Goal: Task Accomplishment & Management: Use online tool/utility

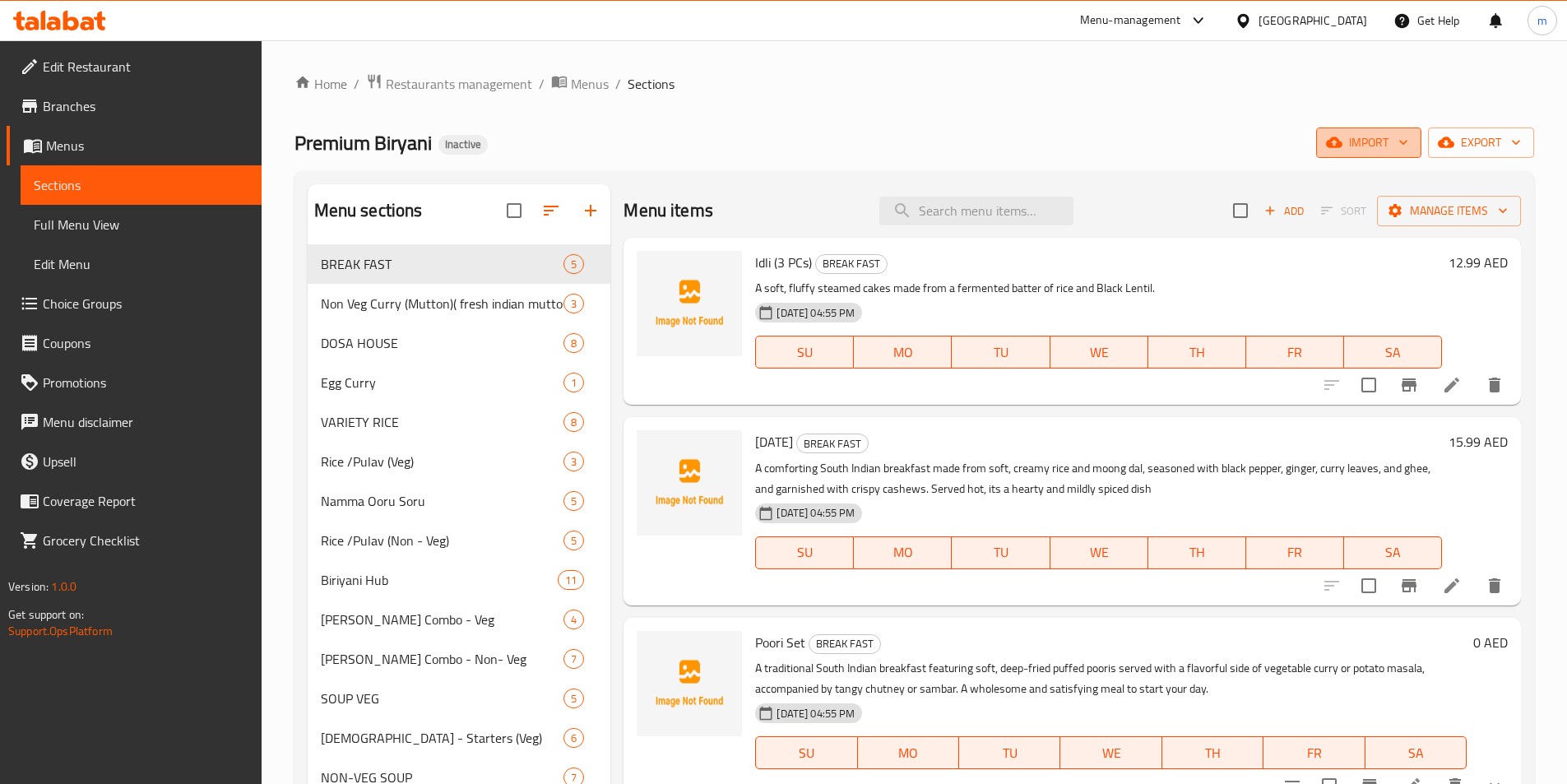
click at [1356, 145] on span "import" at bounding box center [1369, 143] width 79 height 21
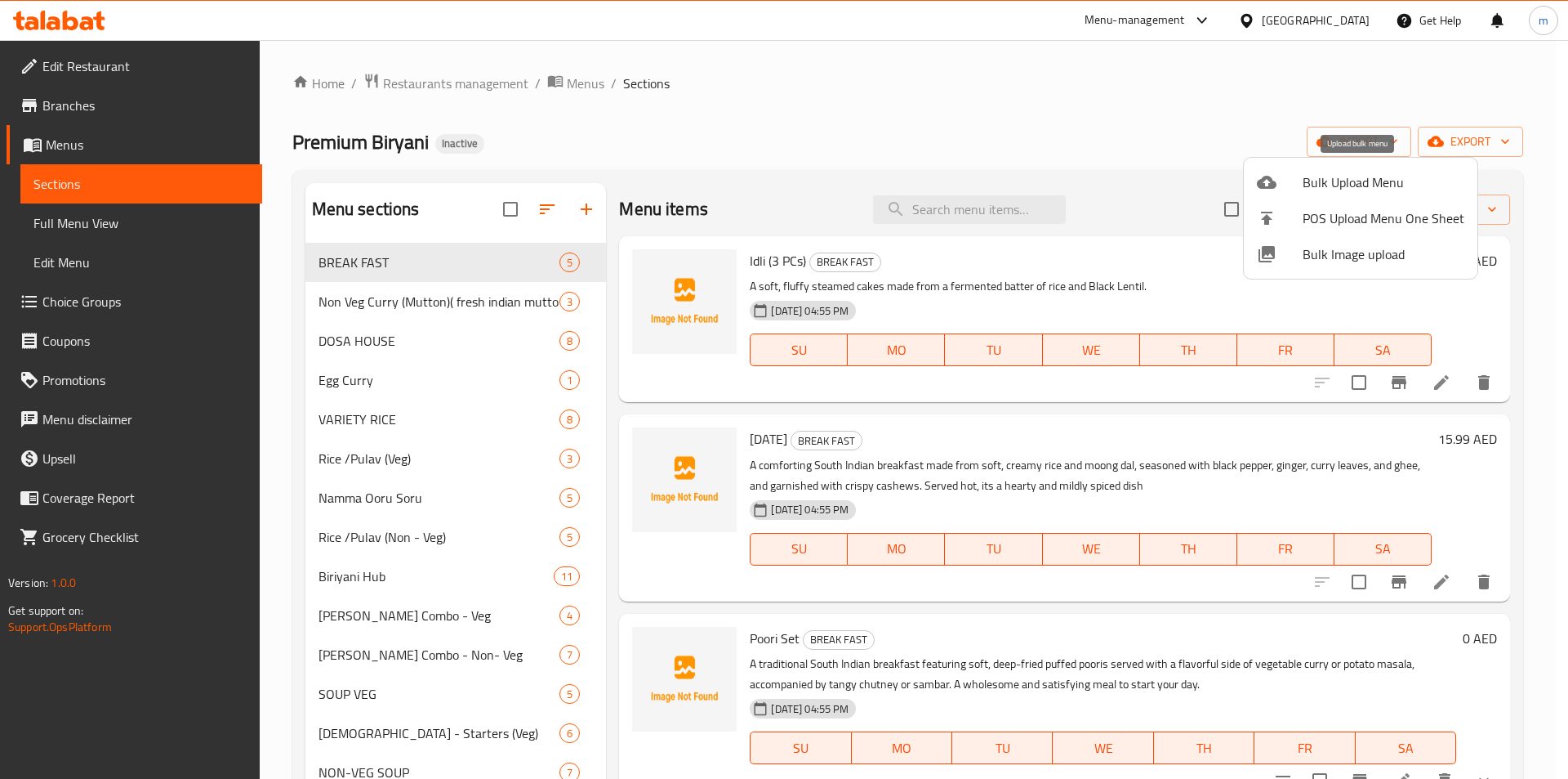
click at [1381, 188] on span "Bulk Upload Menu" at bounding box center [1383, 182] width 161 height 20
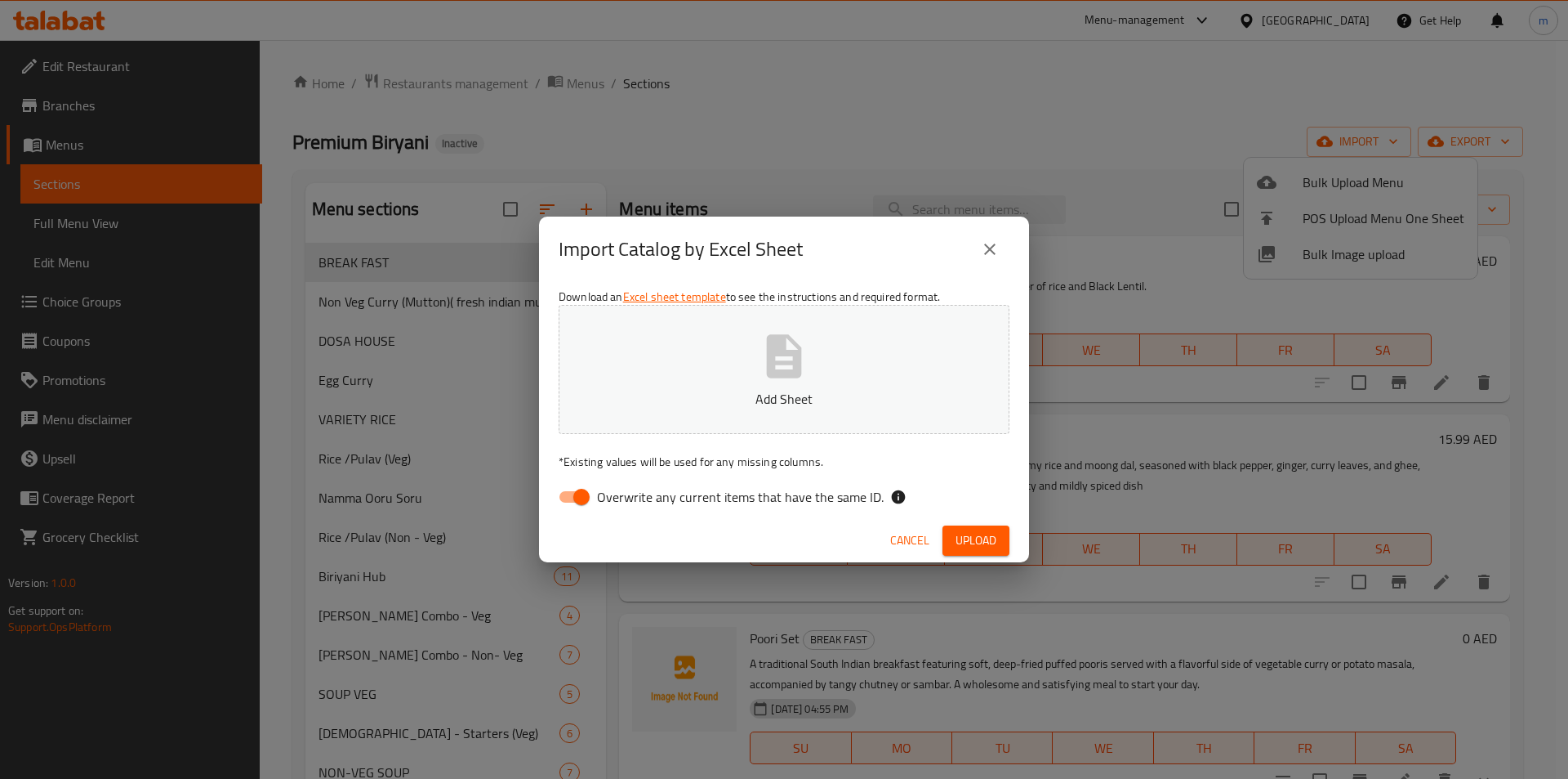
click at [574, 499] on input "Overwrite any current items that have the same ID." at bounding box center [581, 497] width 93 height 31
checkbox input "false"
click at [671, 410] on button "Add Sheet" at bounding box center [784, 369] width 451 height 129
click at [950, 527] on button "Upload" at bounding box center [976, 540] width 67 height 30
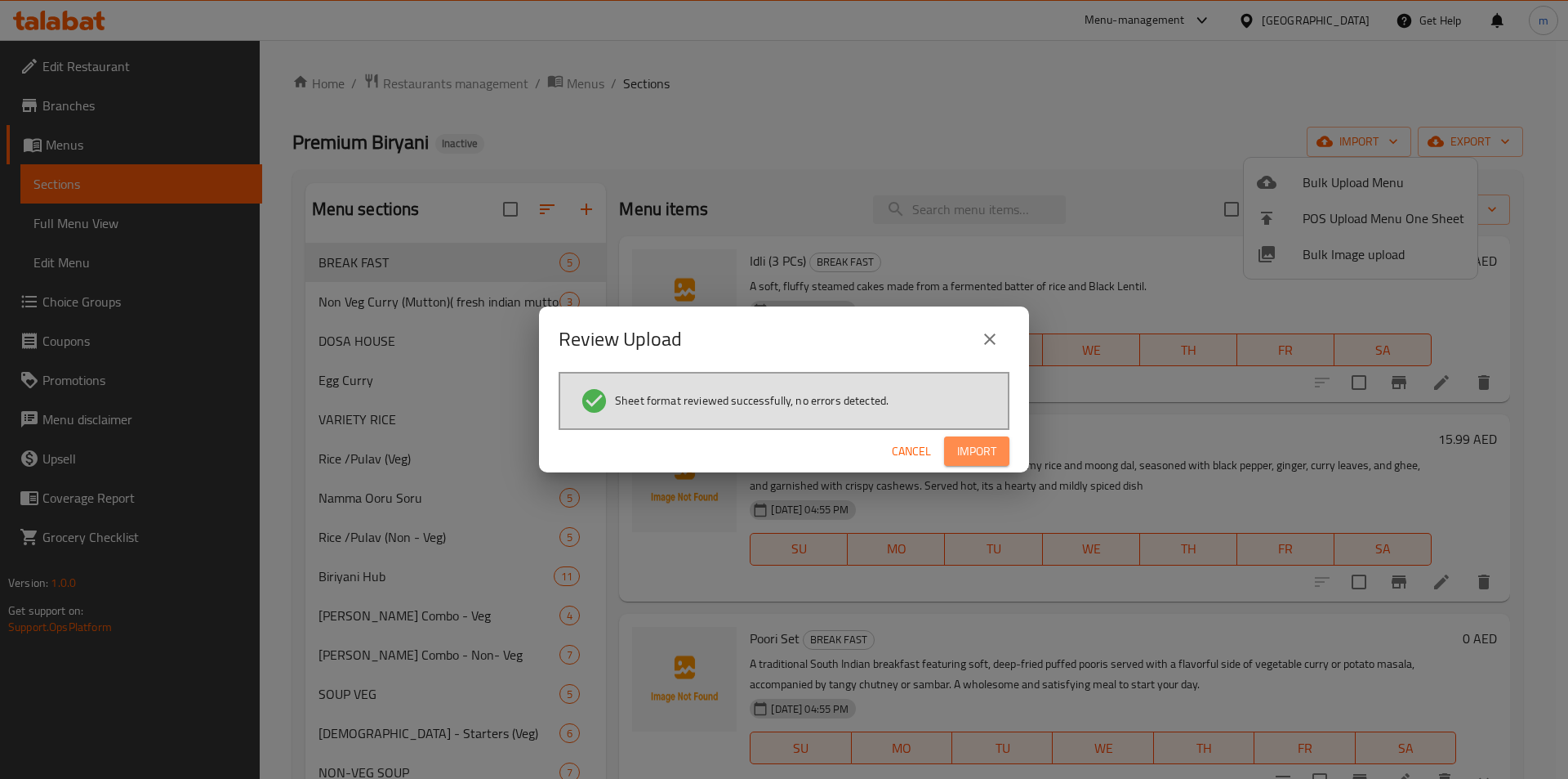
click at [995, 461] on span "Import" at bounding box center [977, 452] width 39 height 21
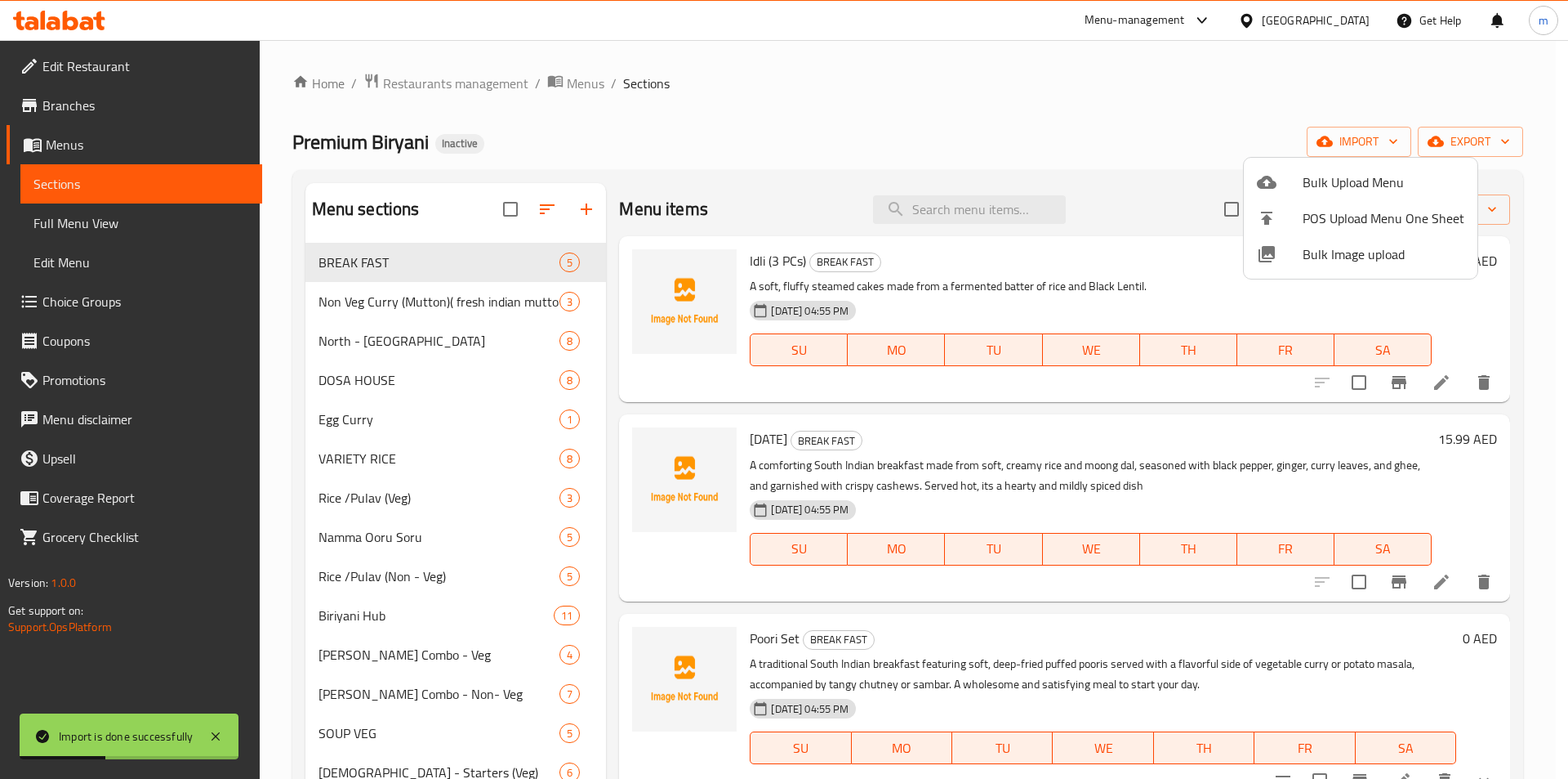
click at [535, 211] on div at bounding box center [784, 390] width 1568 height 779
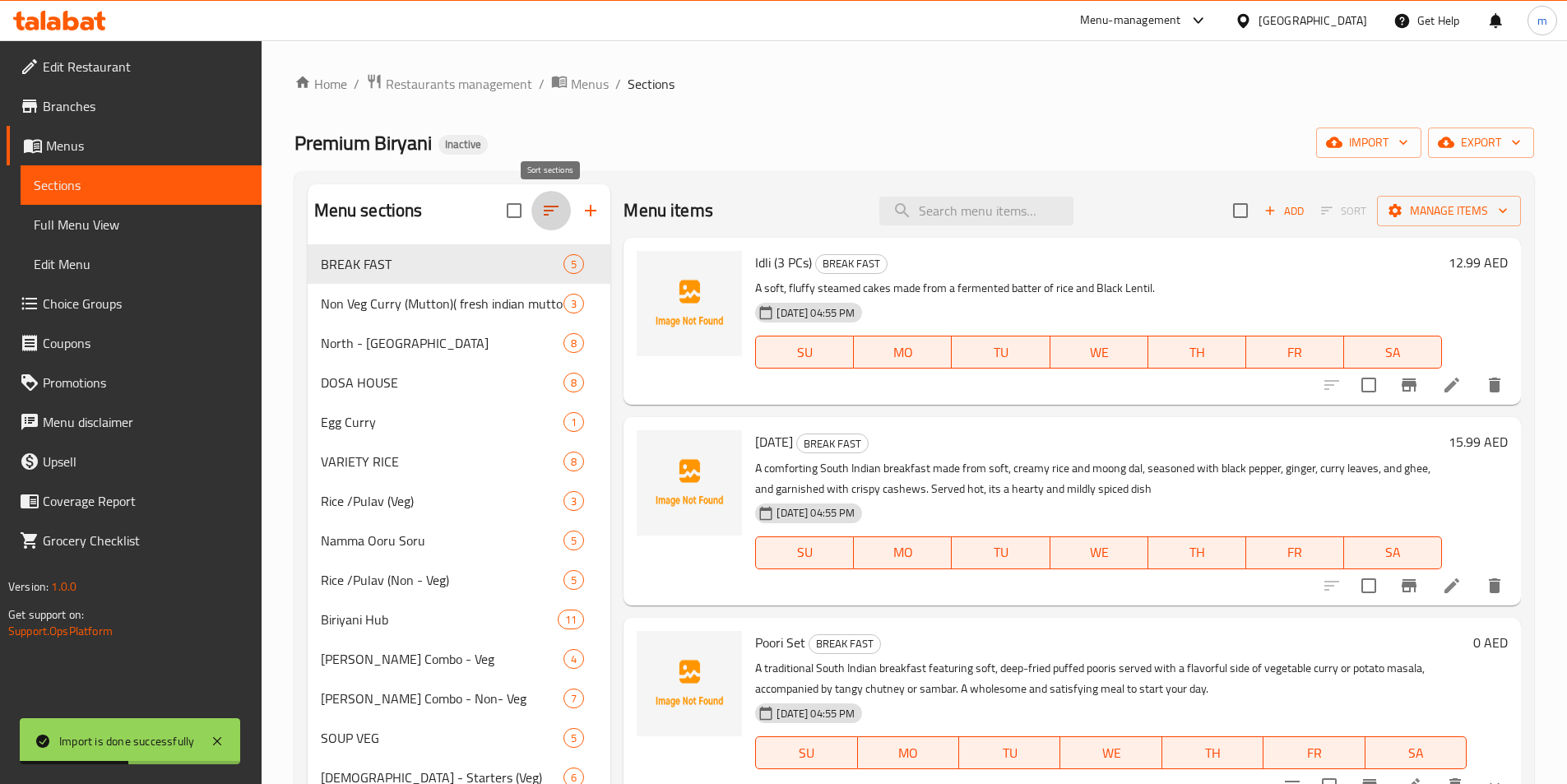
click at [543, 214] on icon "button" at bounding box center [551, 210] width 20 height 20
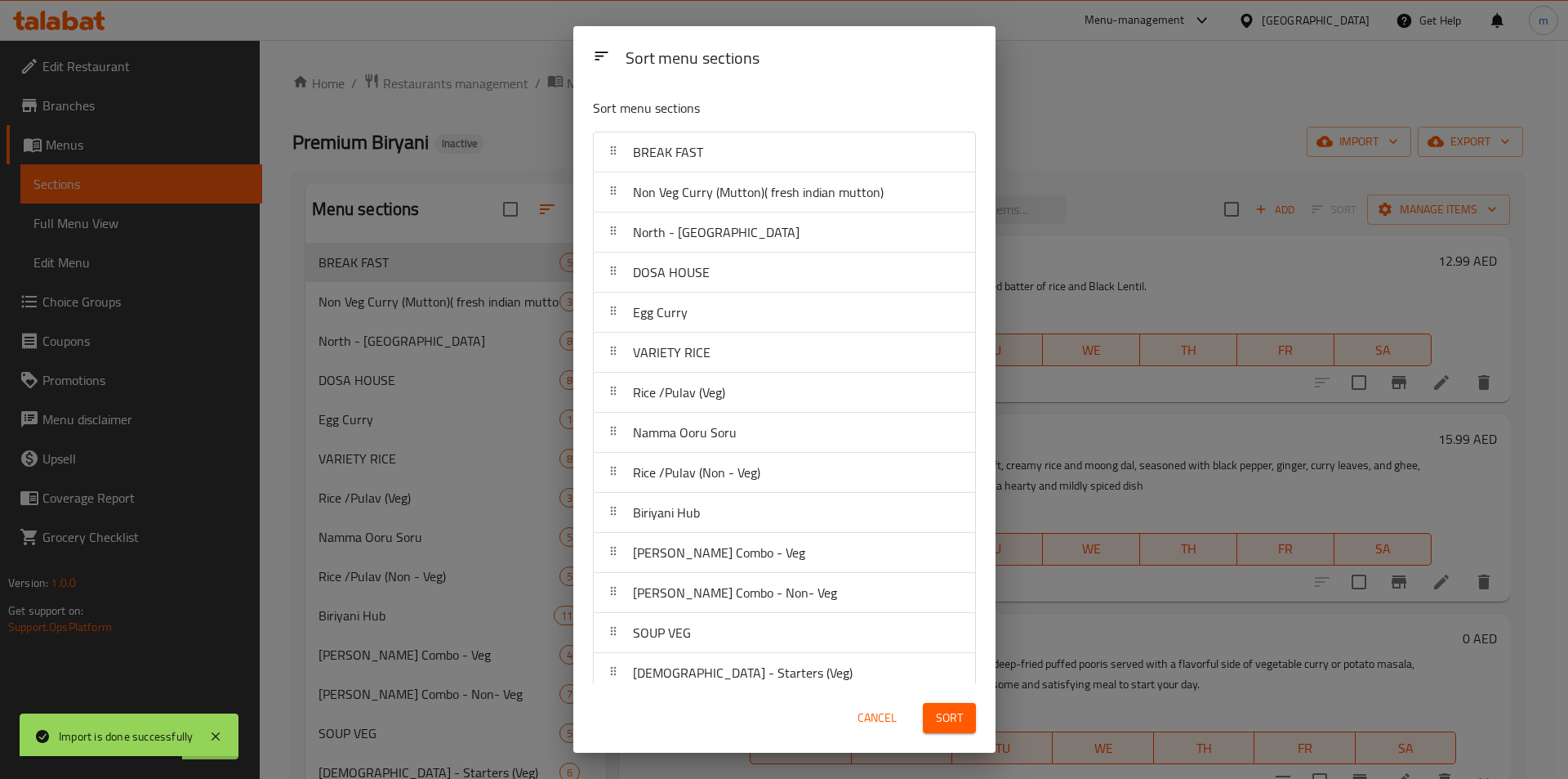
click at [542, 214] on div "Sort menu sections Sort menu sections BREAK FAST Non Veg Curry (Mutton)( fresh …" at bounding box center [784, 390] width 1568 height 779
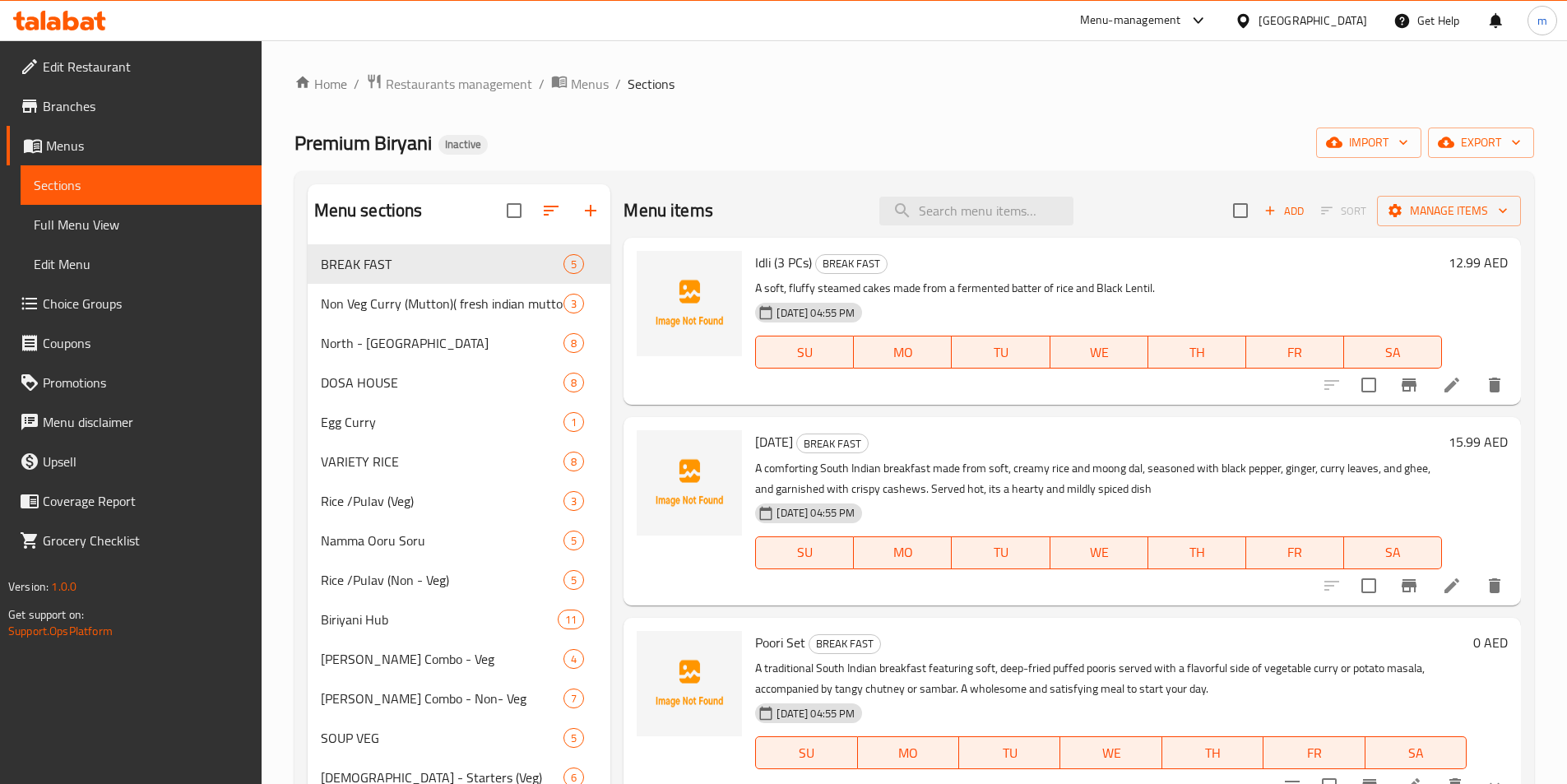
click at [188, 237] on link "Full Menu View" at bounding box center [142, 224] width 241 height 39
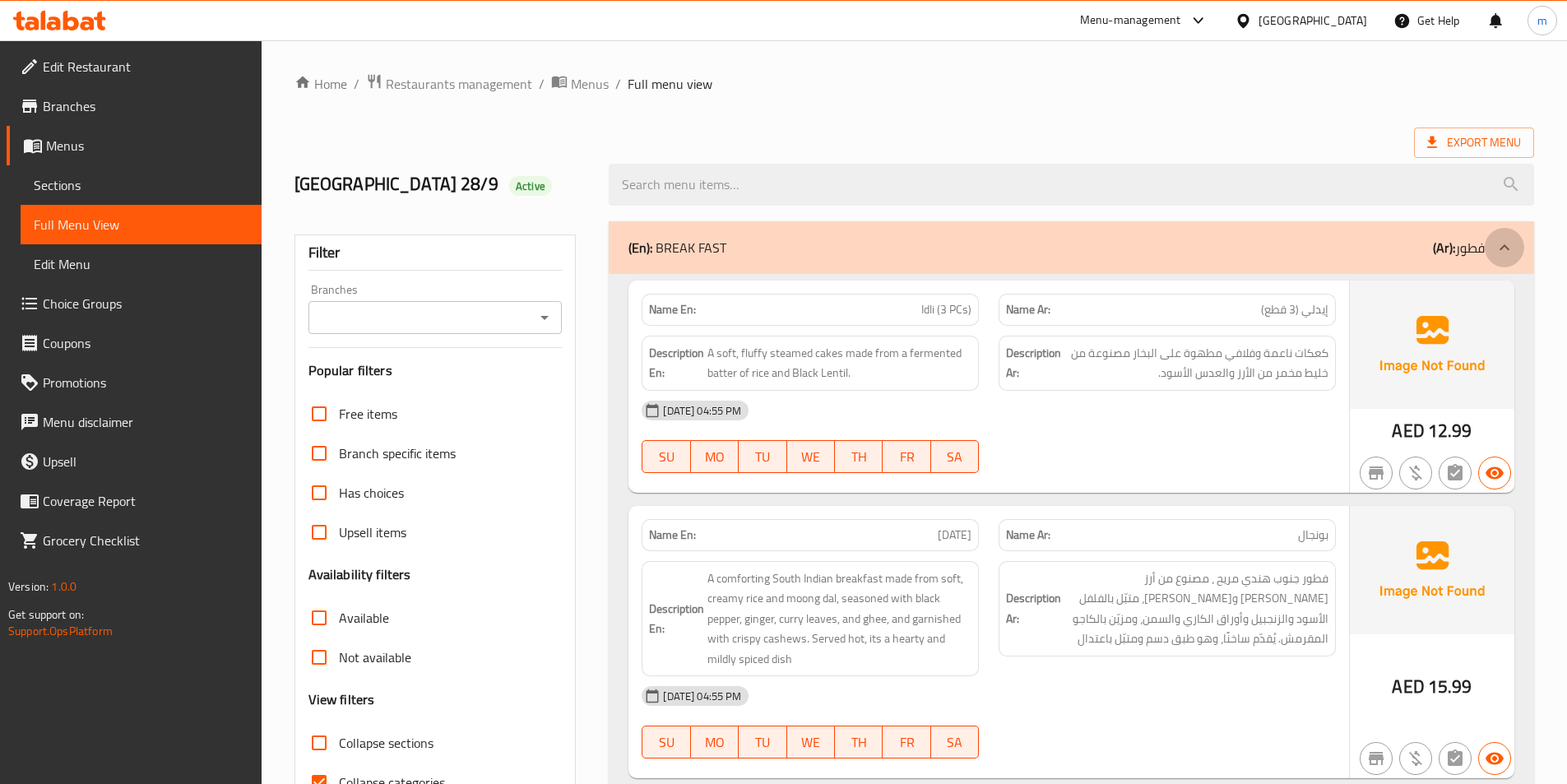
click at [1495, 244] on icon at bounding box center [1504, 247] width 20 height 20
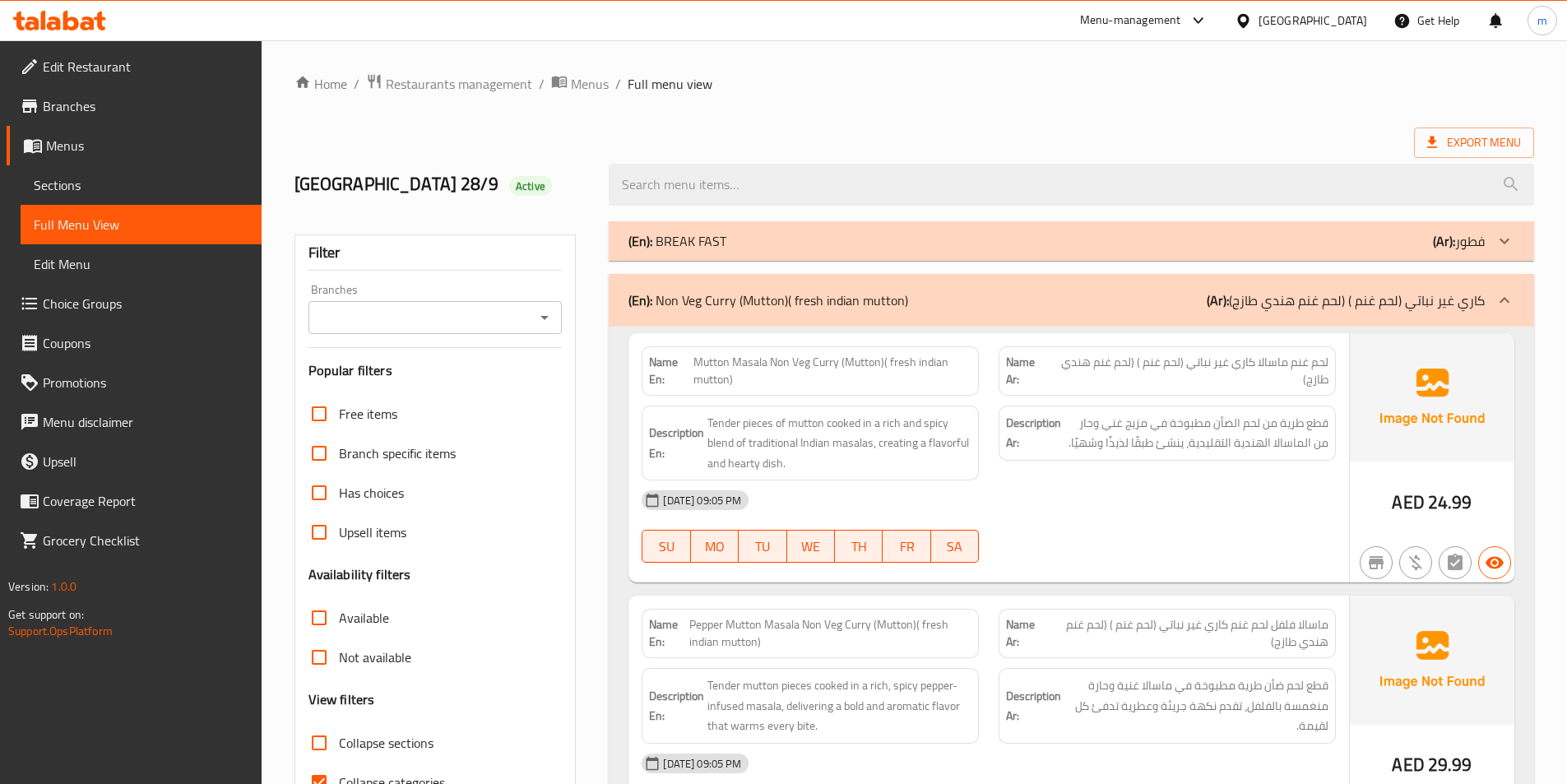
scroll to position [82, 0]
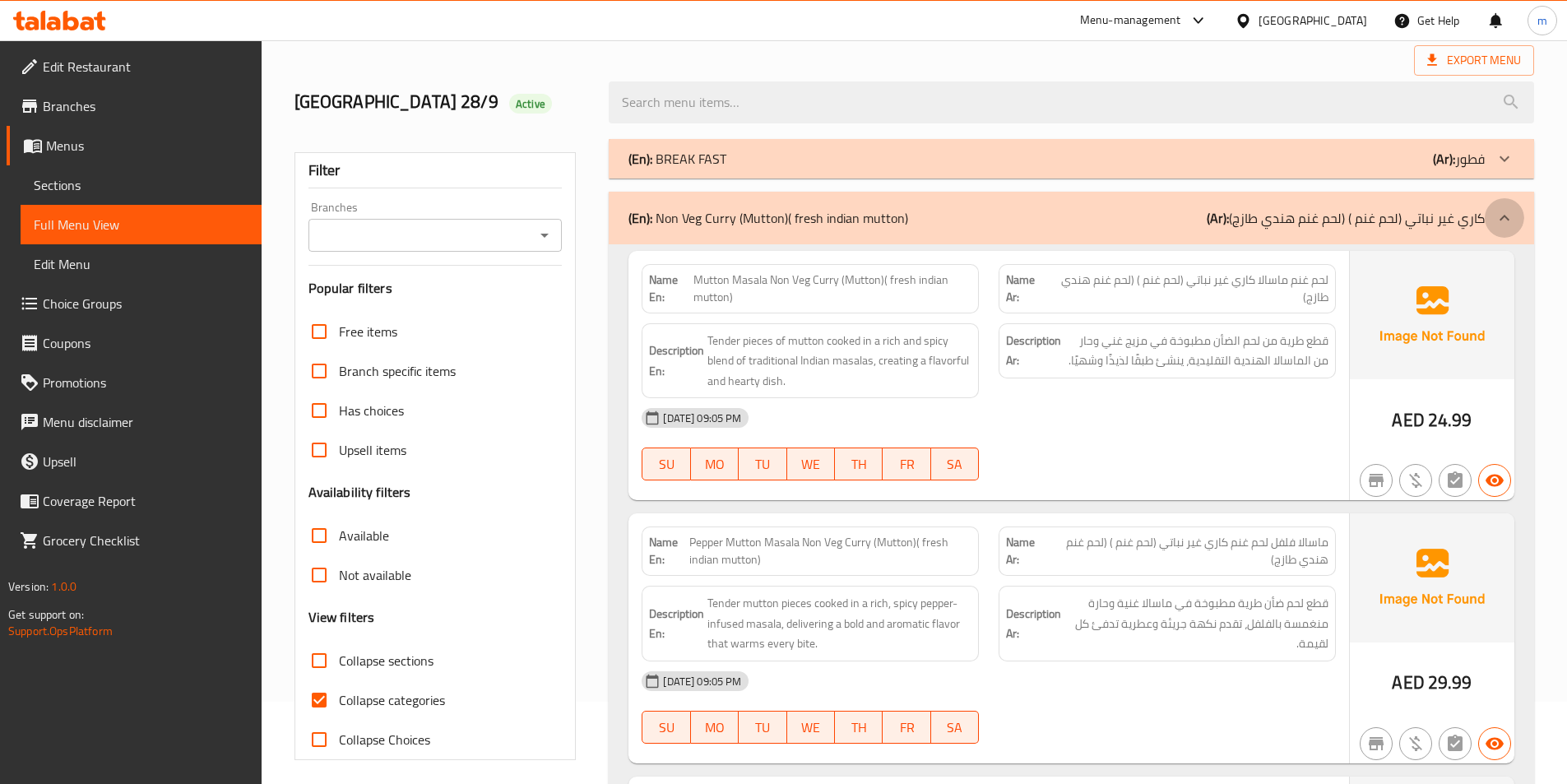
click at [1510, 225] on icon at bounding box center [1504, 217] width 20 height 20
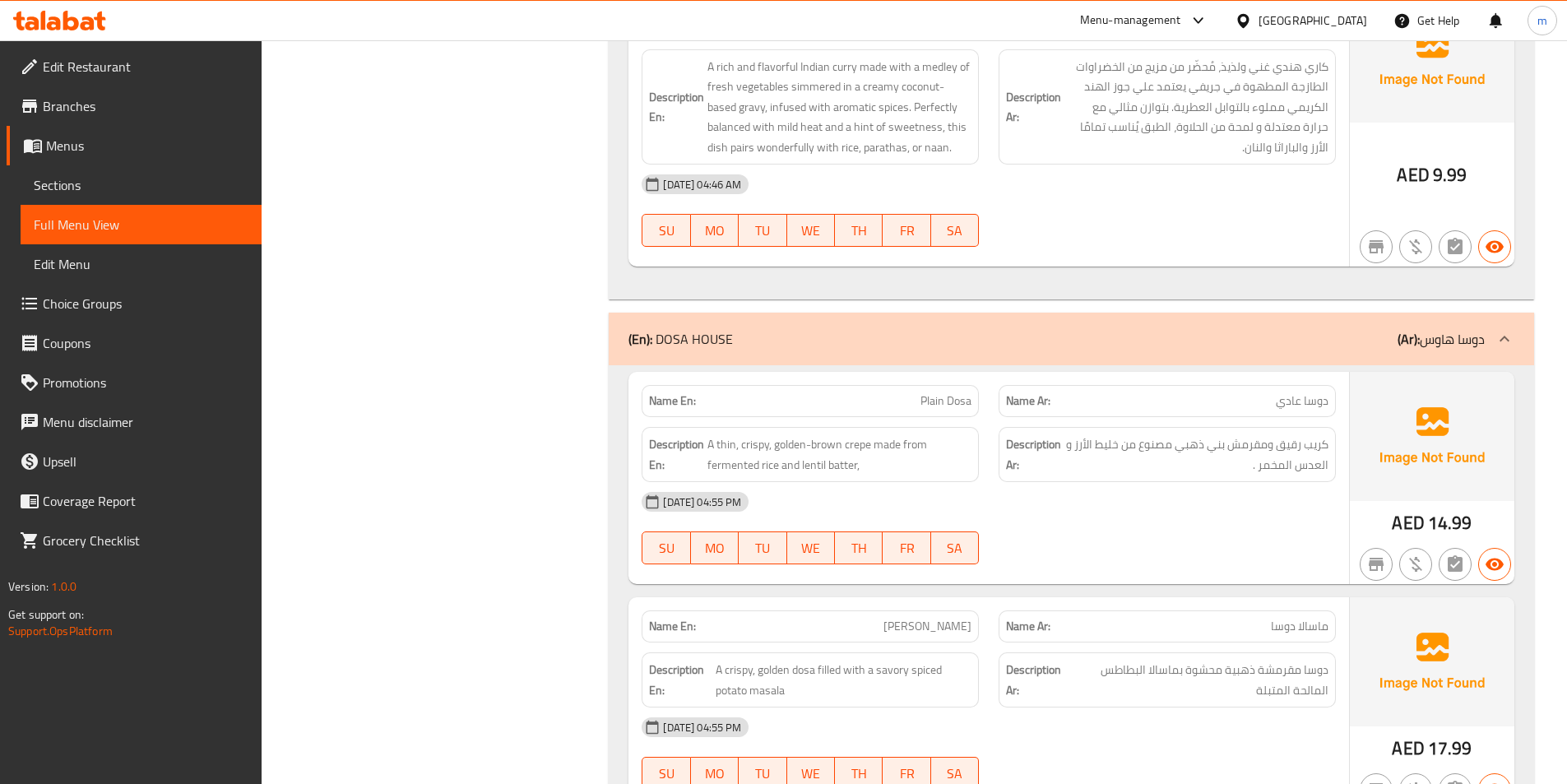
scroll to position [2302, 0]
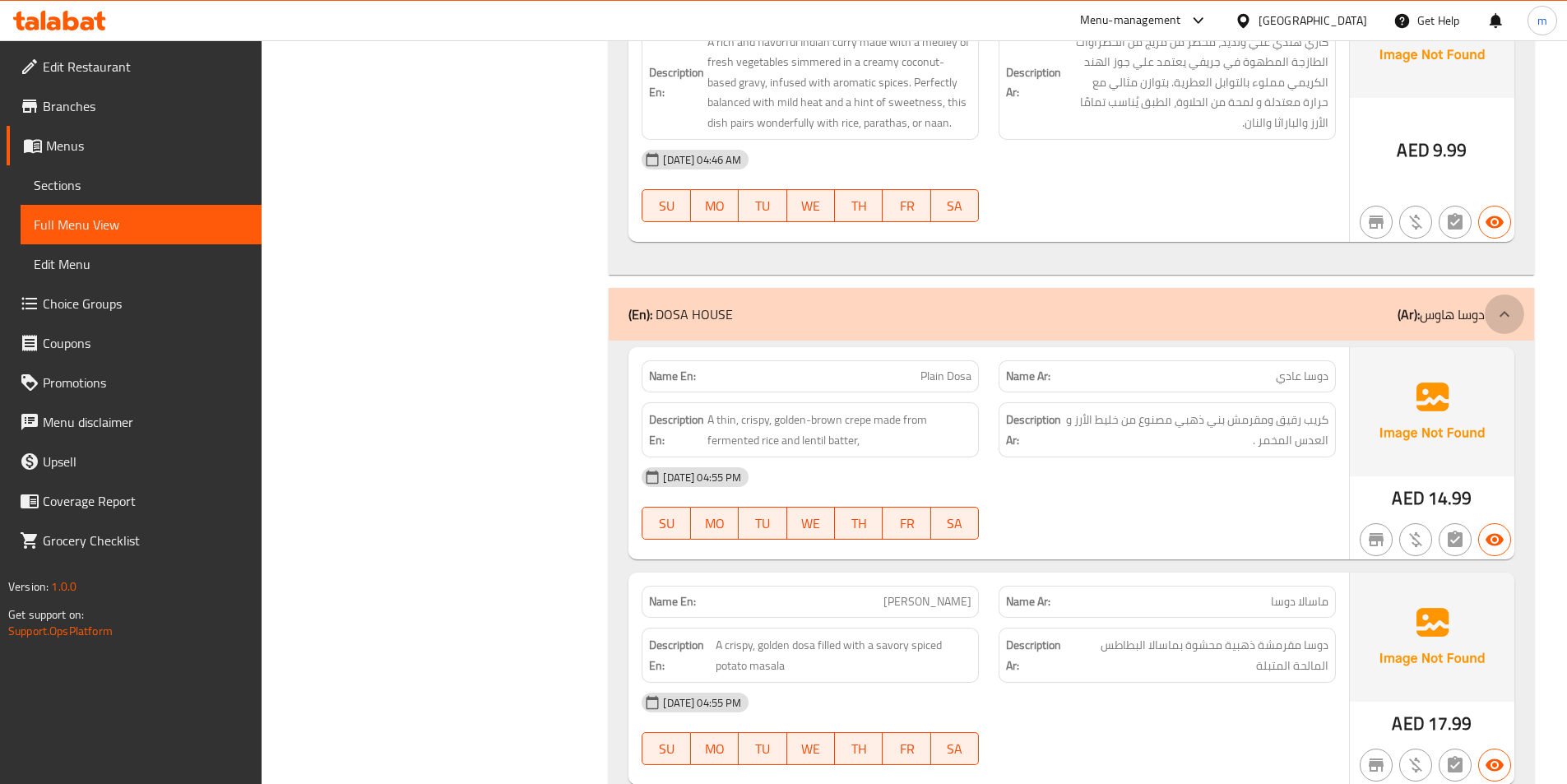
click at [1495, 312] on icon at bounding box center [1504, 313] width 20 height 20
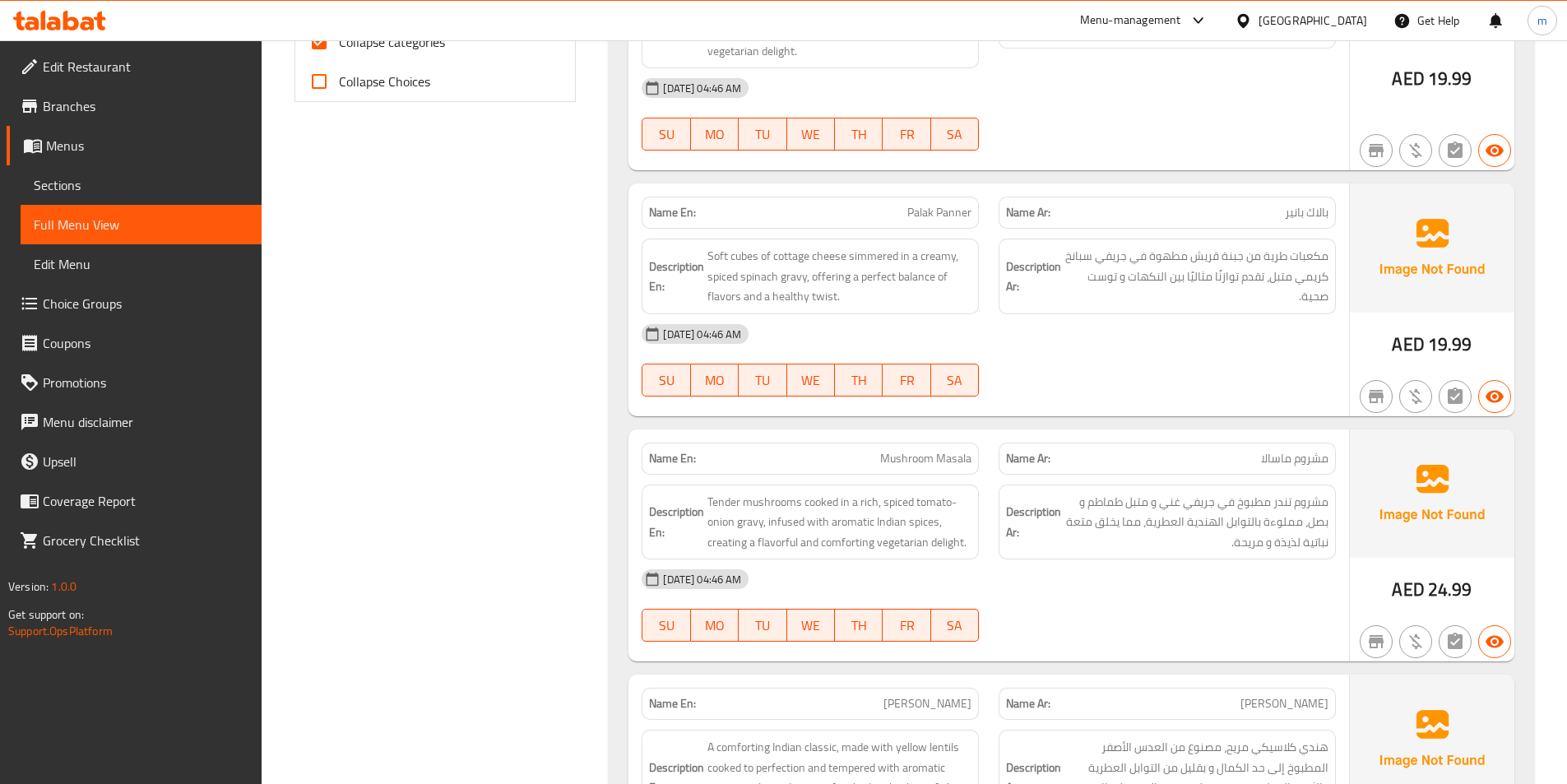
scroll to position [247, 0]
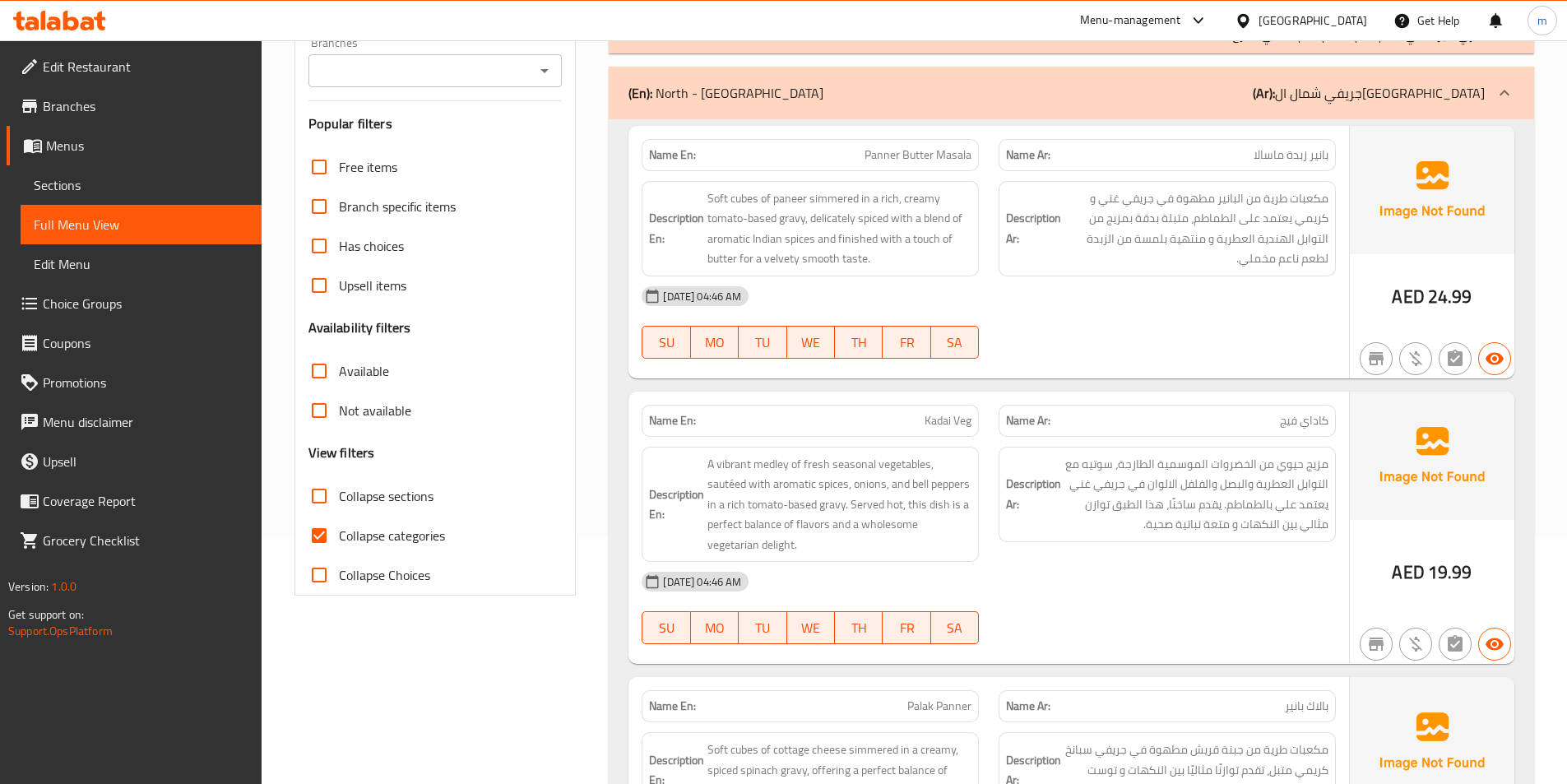
click at [378, 529] on span "Collapse categories" at bounding box center [392, 535] width 107 height 20
click at [339, 529] on input "Collapse categories" at bounding box center [319, 535] width 39 height 39
checkbox input "false"
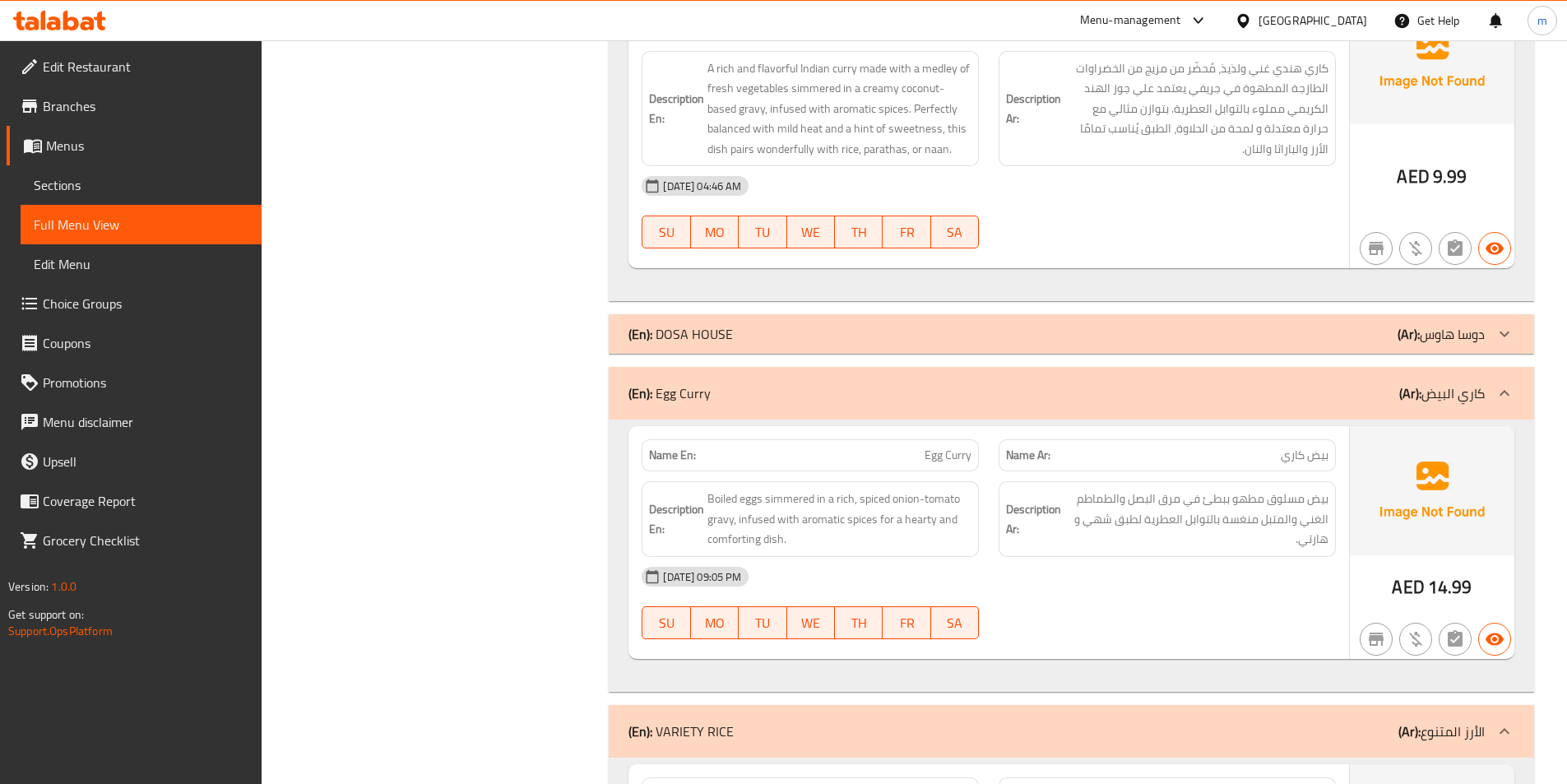
scroll to position [2302, 0]
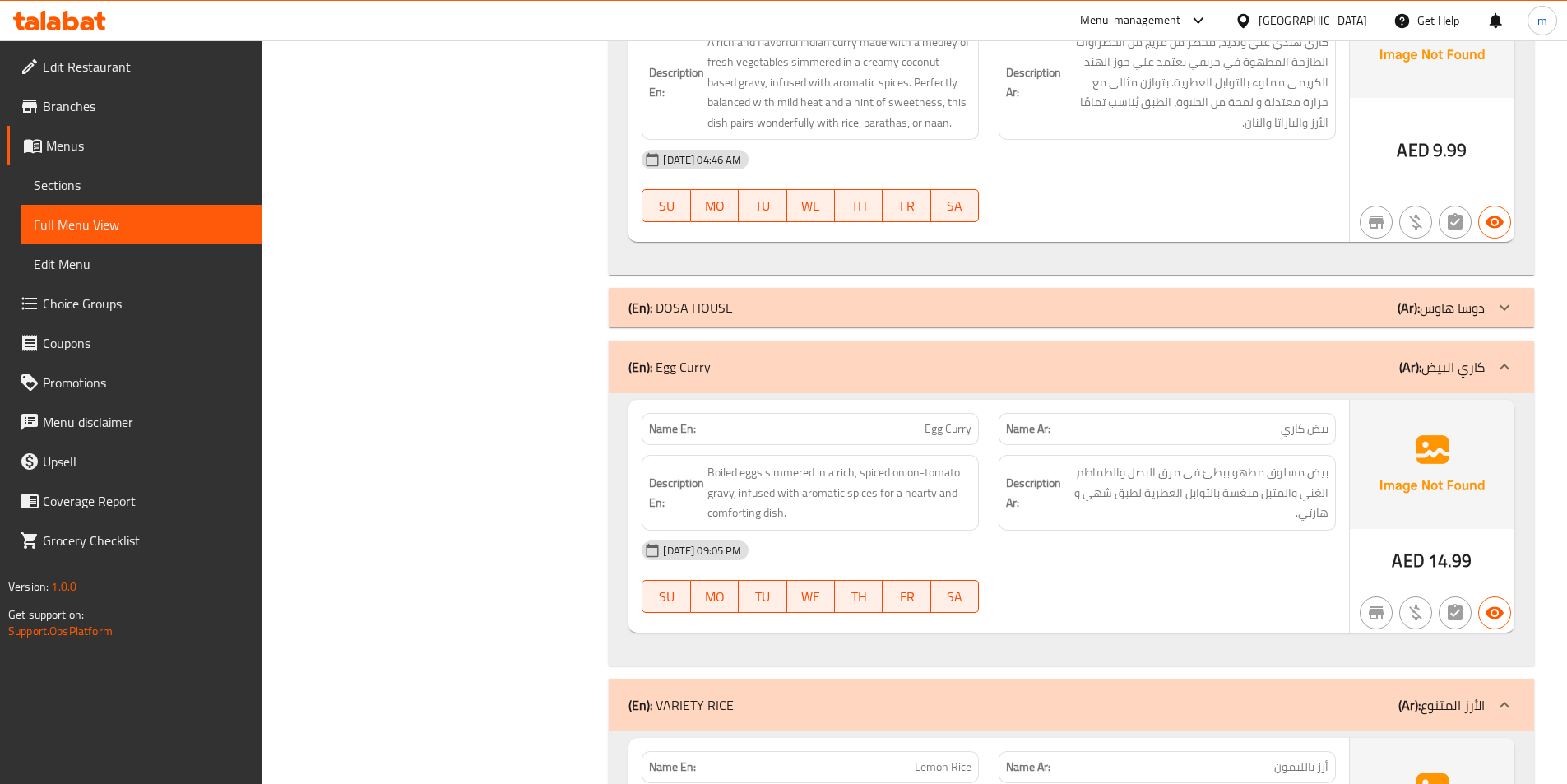
click at [1463, 373] on p "(Ar): كاري البيض" at bounding box center [1442, 367] width 86 height 20
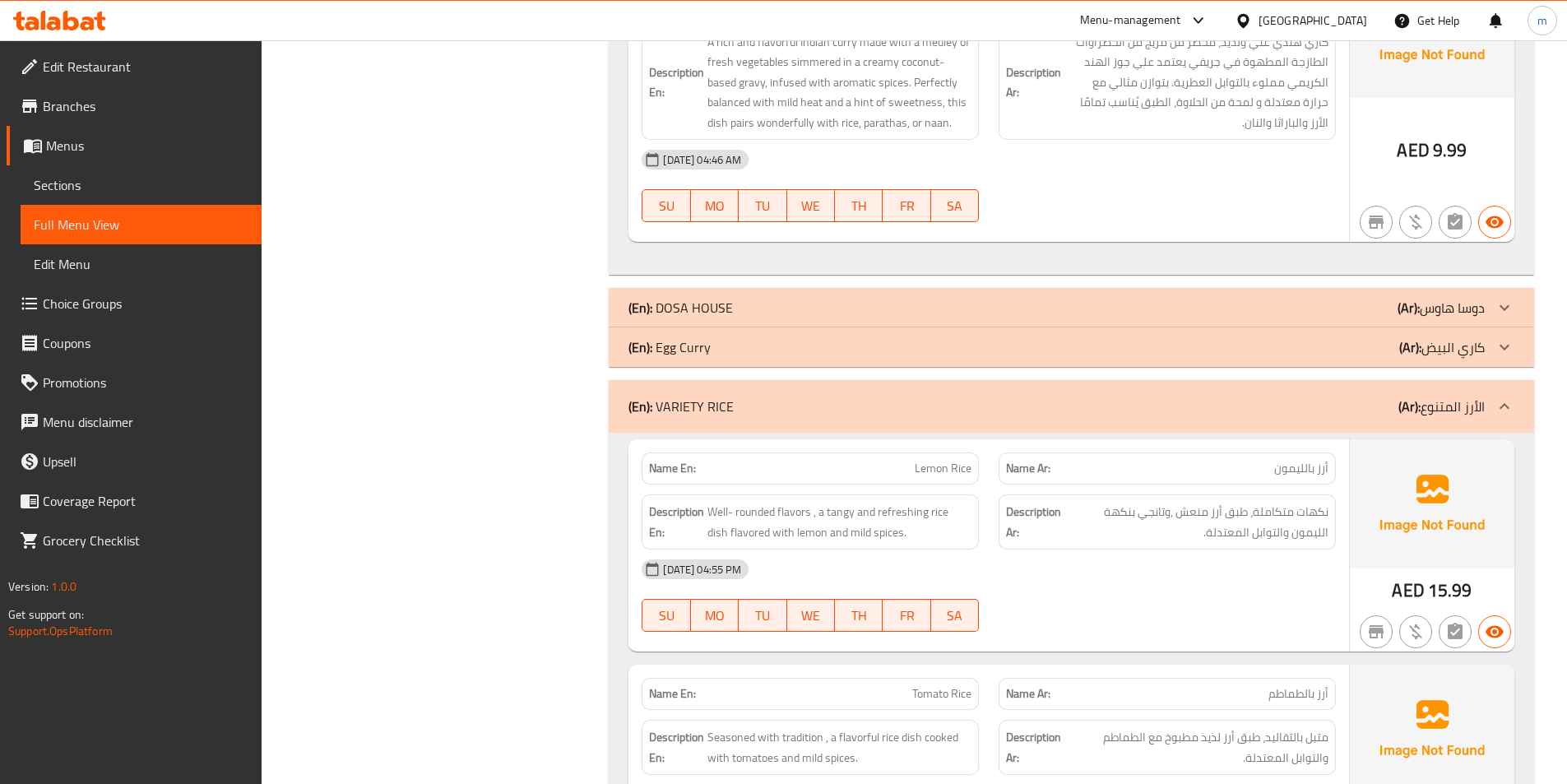
click at [1474, 415] on p "(Ar): الأرز المتنوع" at bounding box center [1441, 406] width 86 height 20
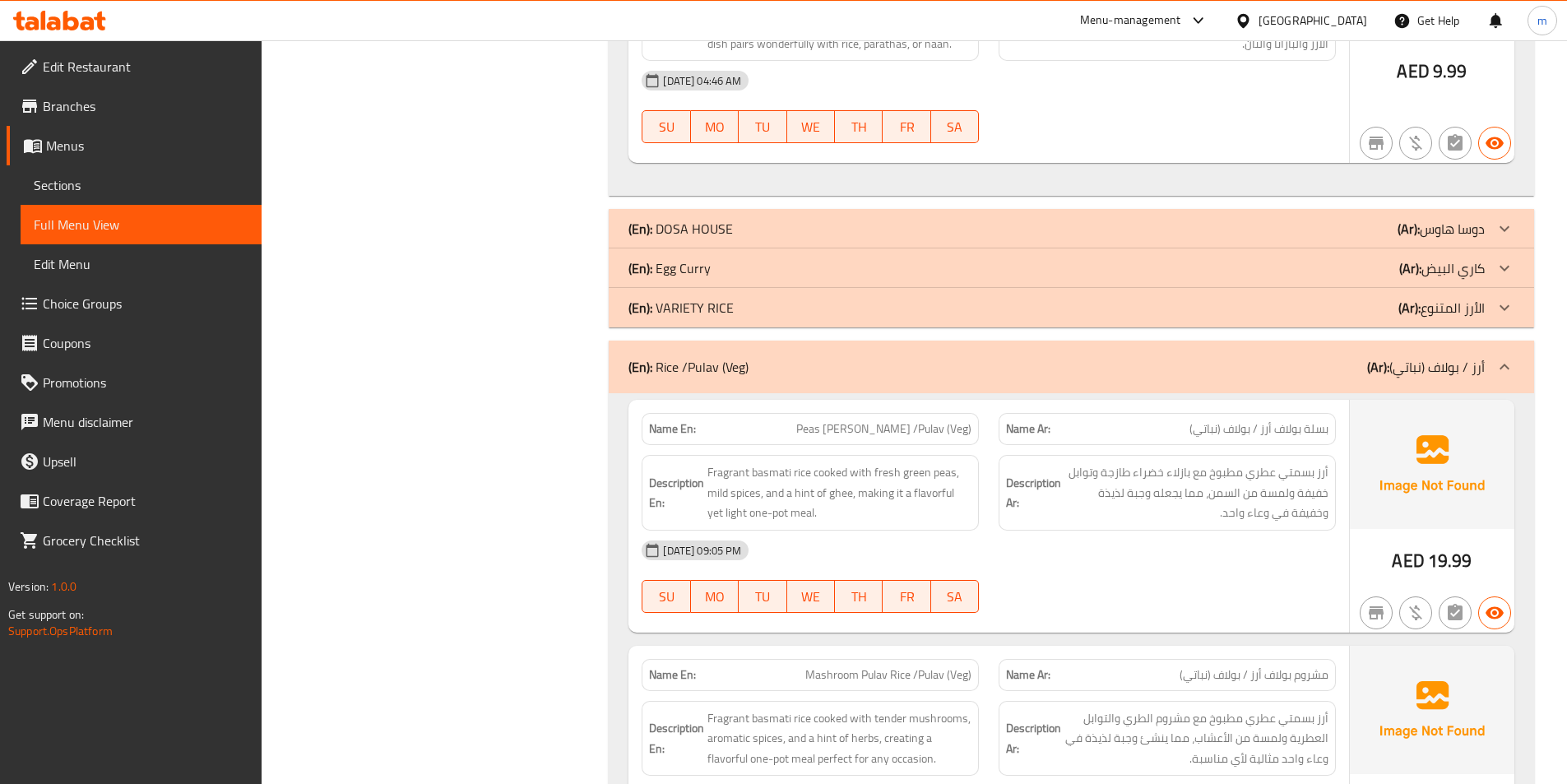
scroll to position [2467, 0]
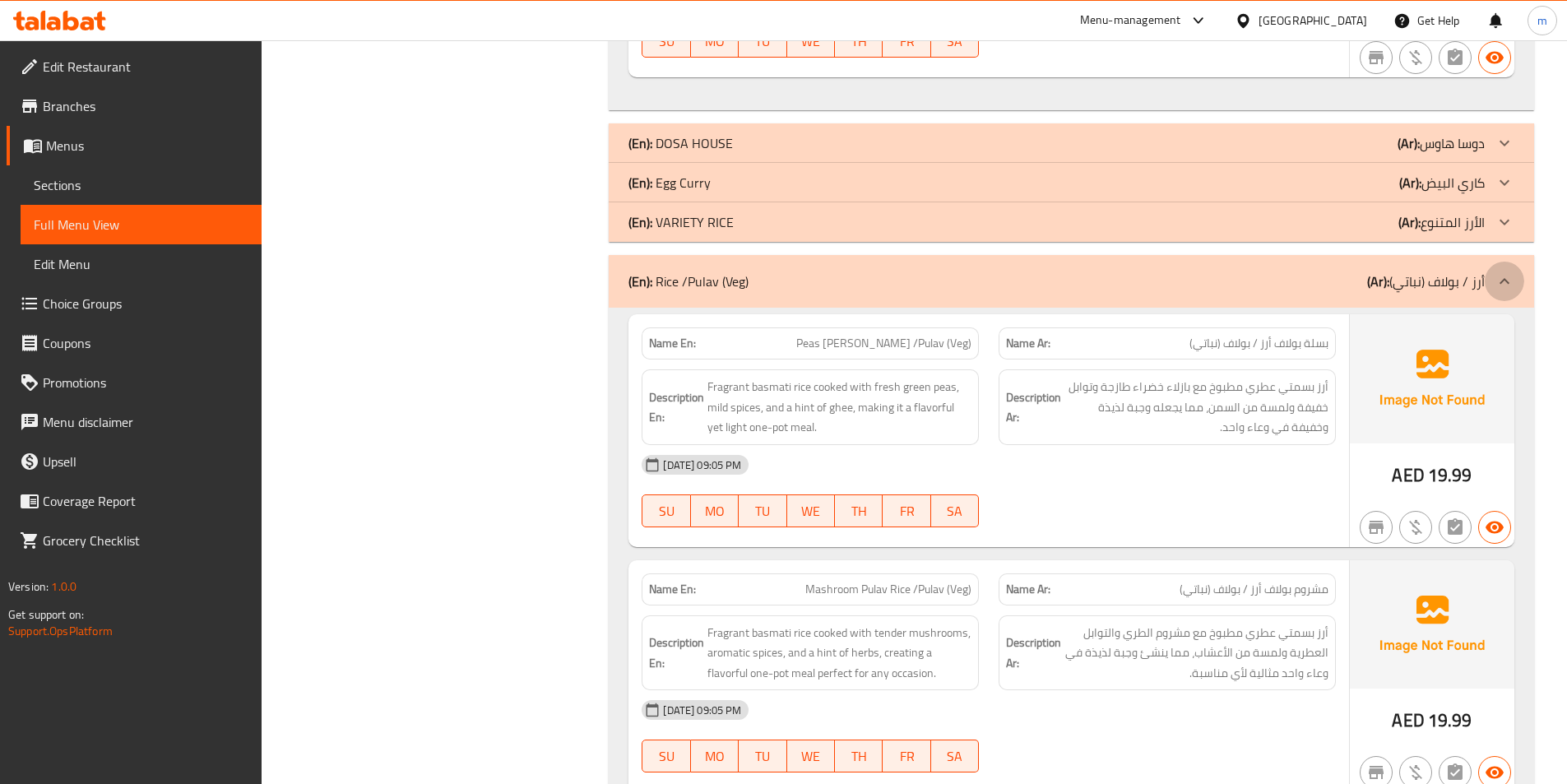
click at [1494, 285] on div at bounding box center [1504, 281] width 39 height 39
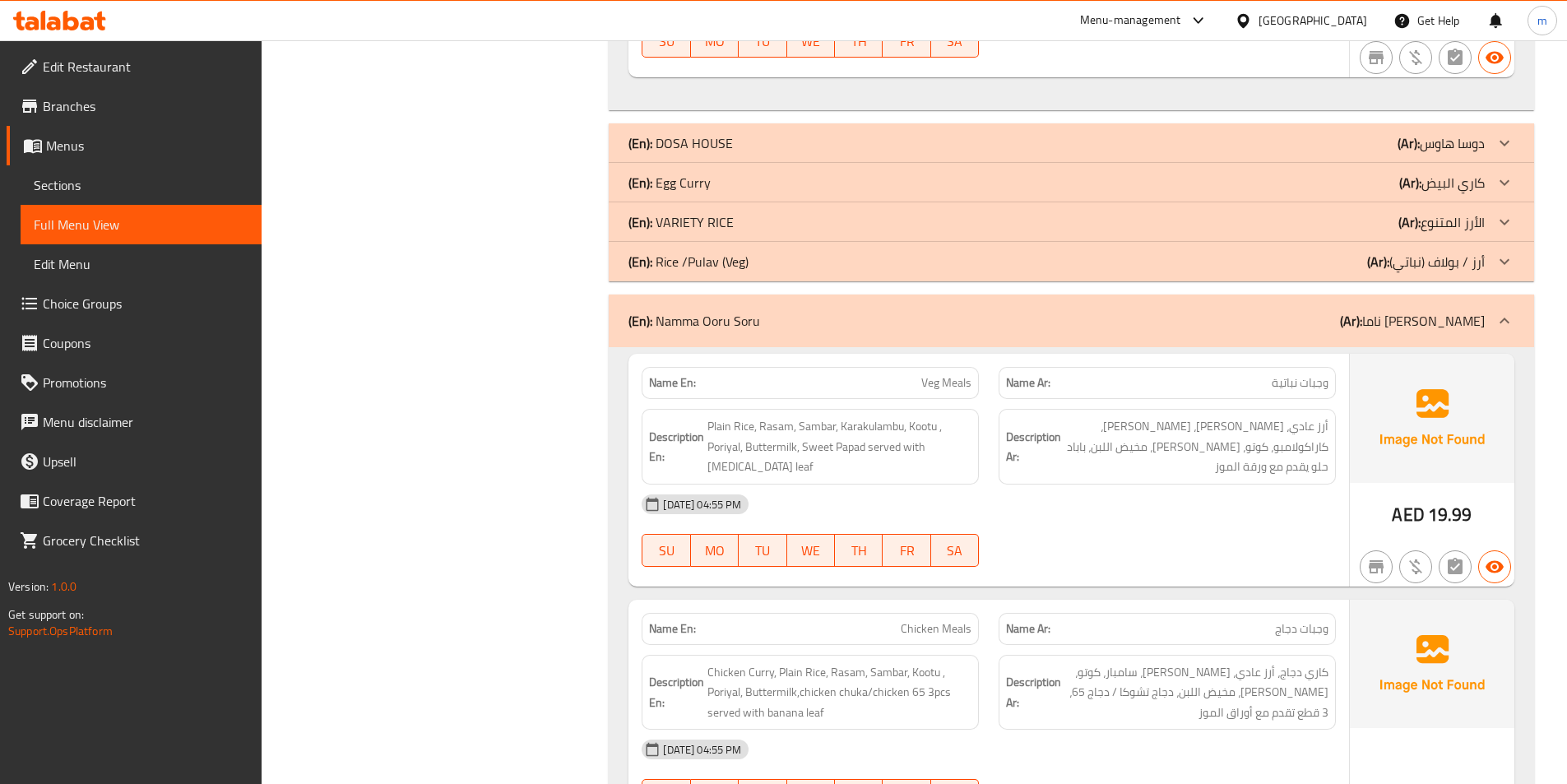
click at [1495, 330] on icon at bounding box center [1504, 320] width 20 height 20
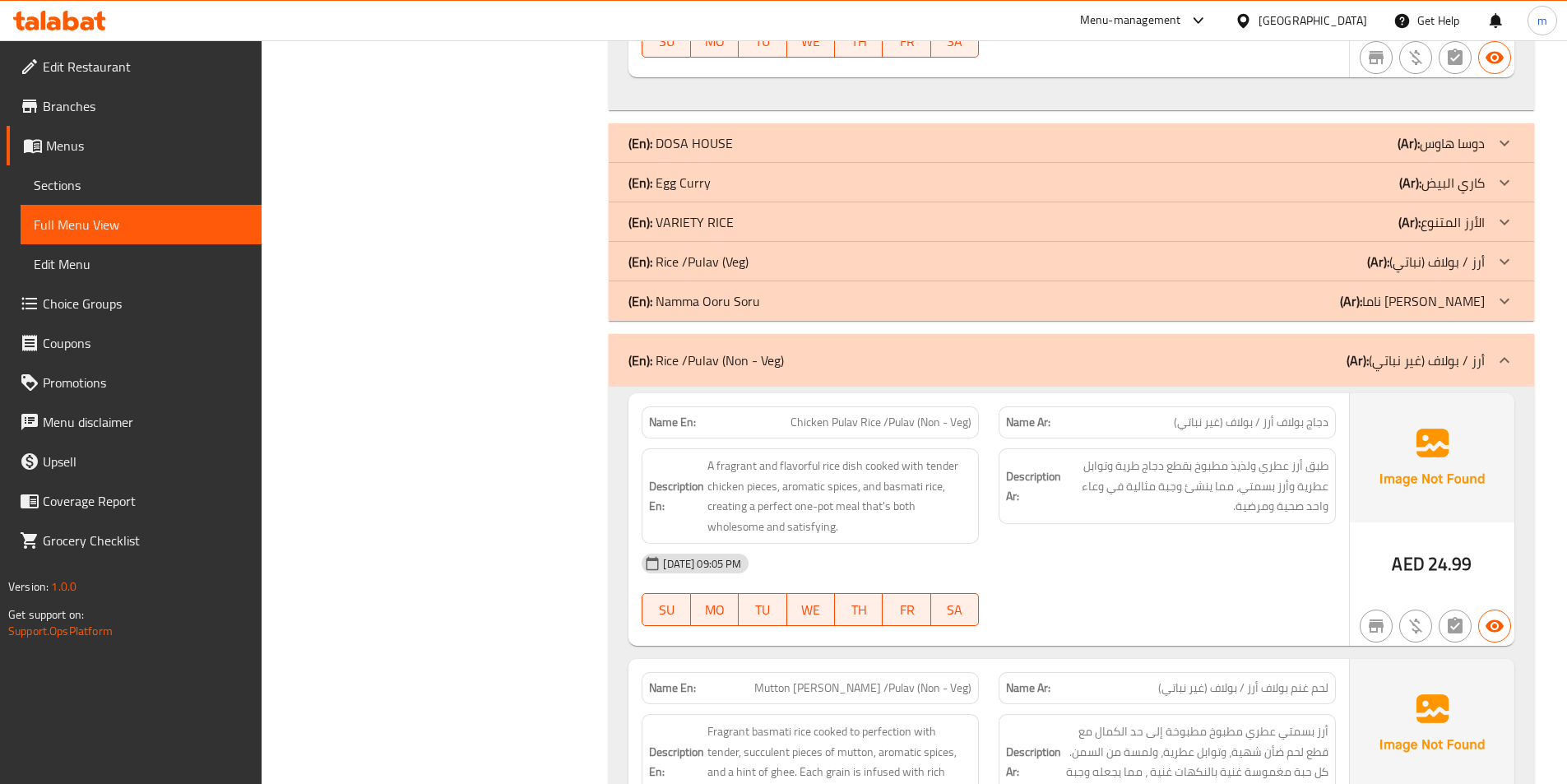
click at [1502, 352] on icon at bounding box center [1504, 360] width 20 height 20
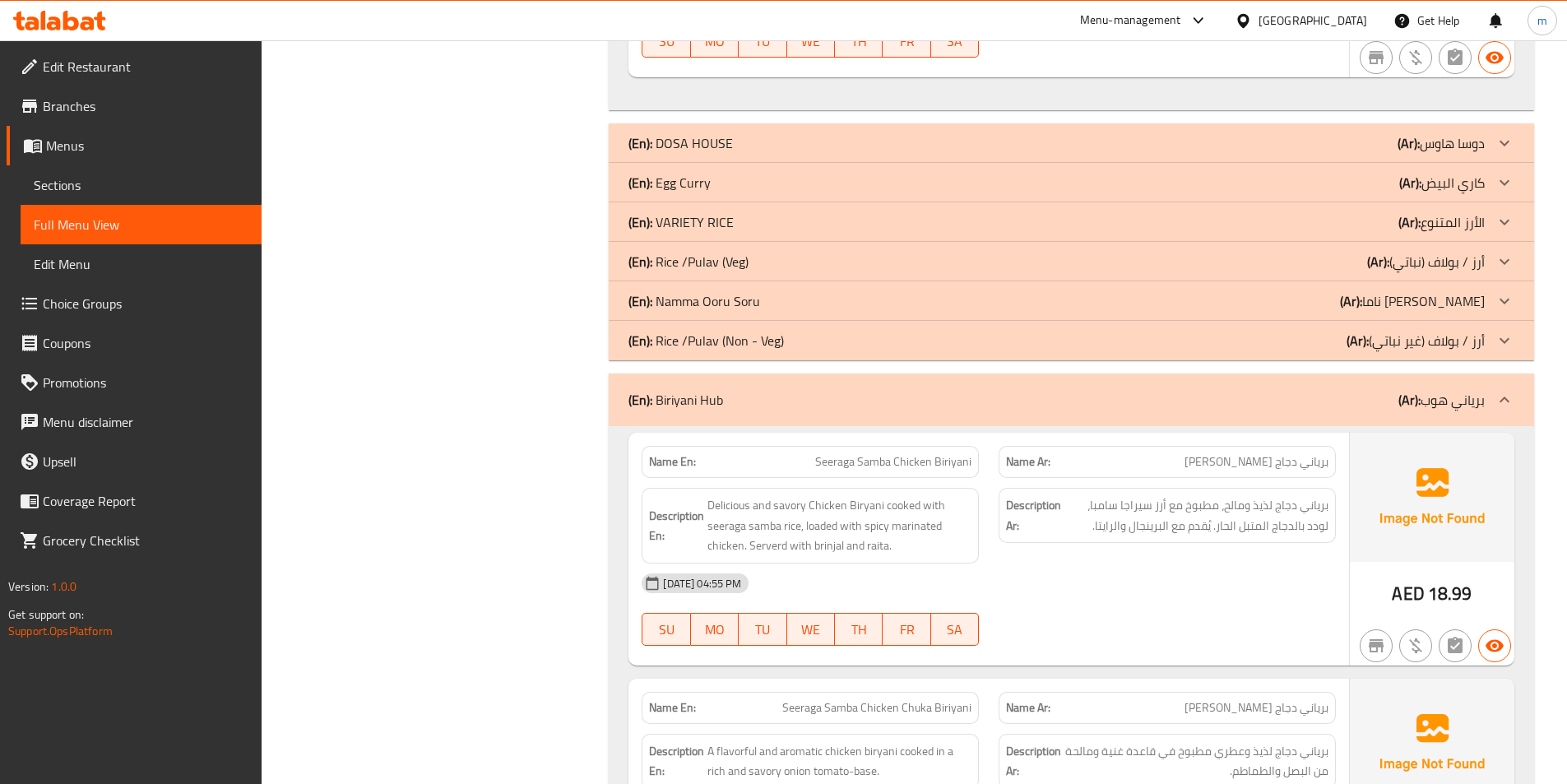
click at [1509, 398] on icon at bounding box center [1504, 399] width 20 height 20
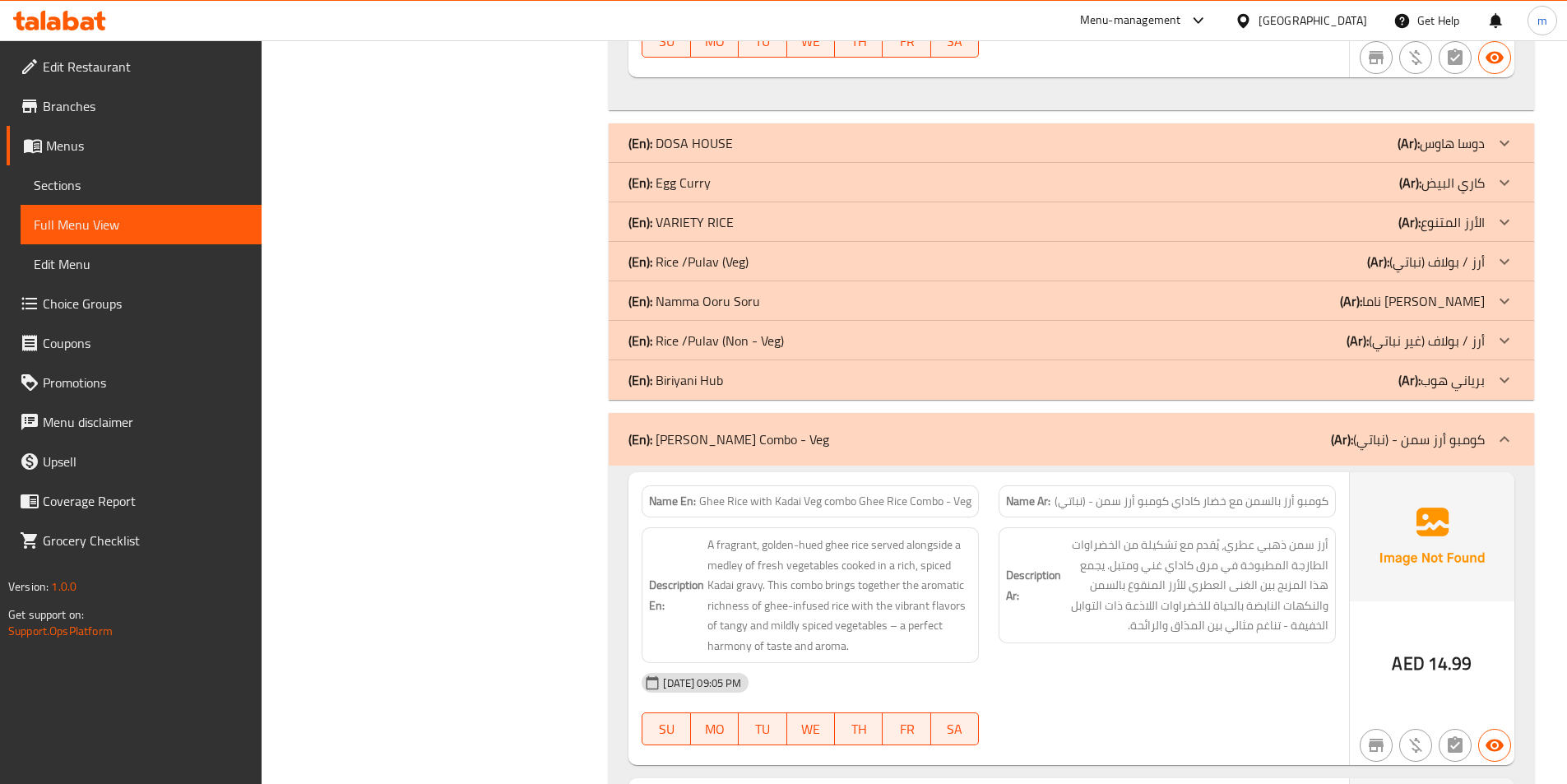
scroll to position [2713, 0]
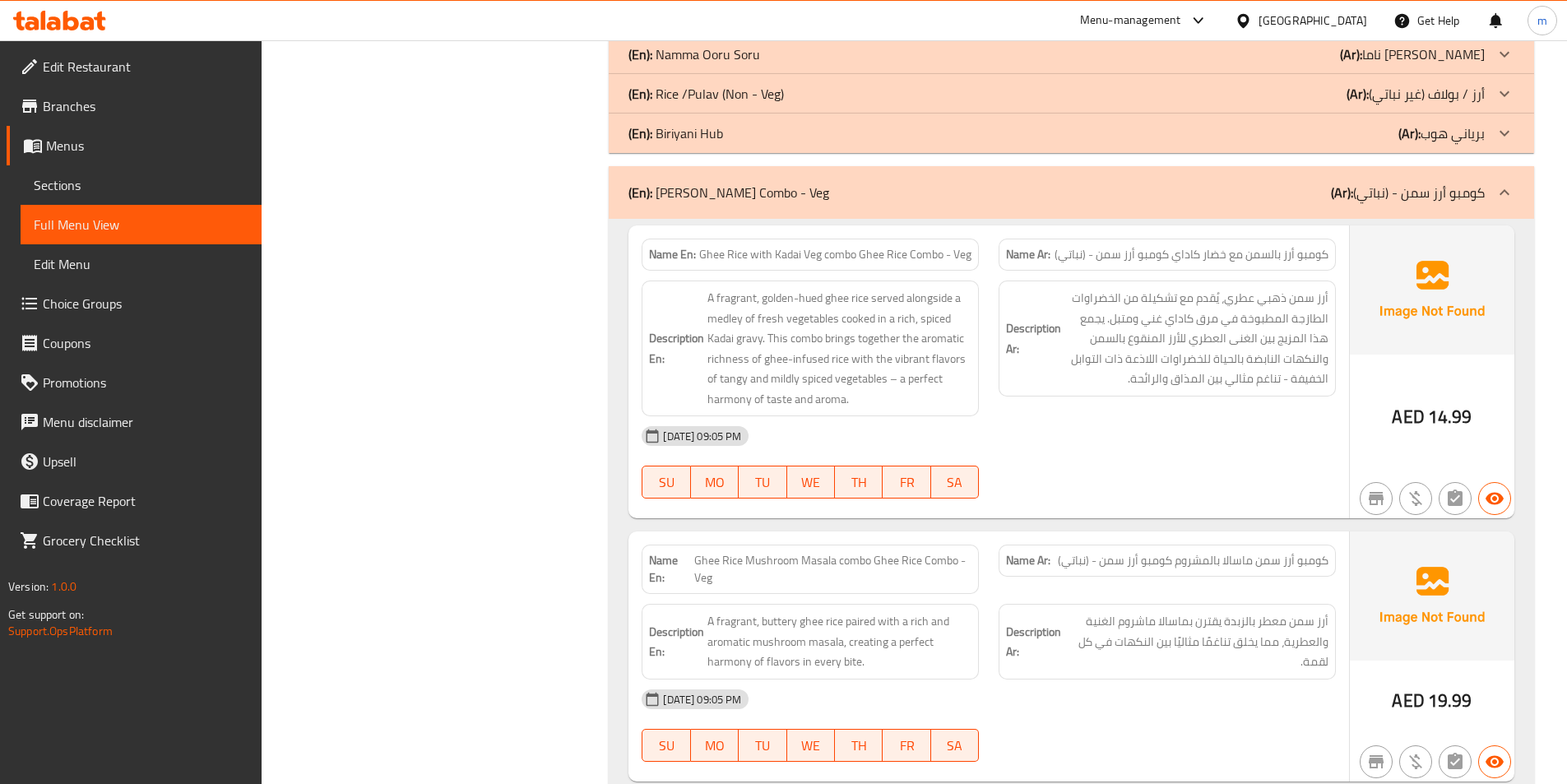
click at [1509, 204] on div at bounding box center [1504, 192] width 39 height 39
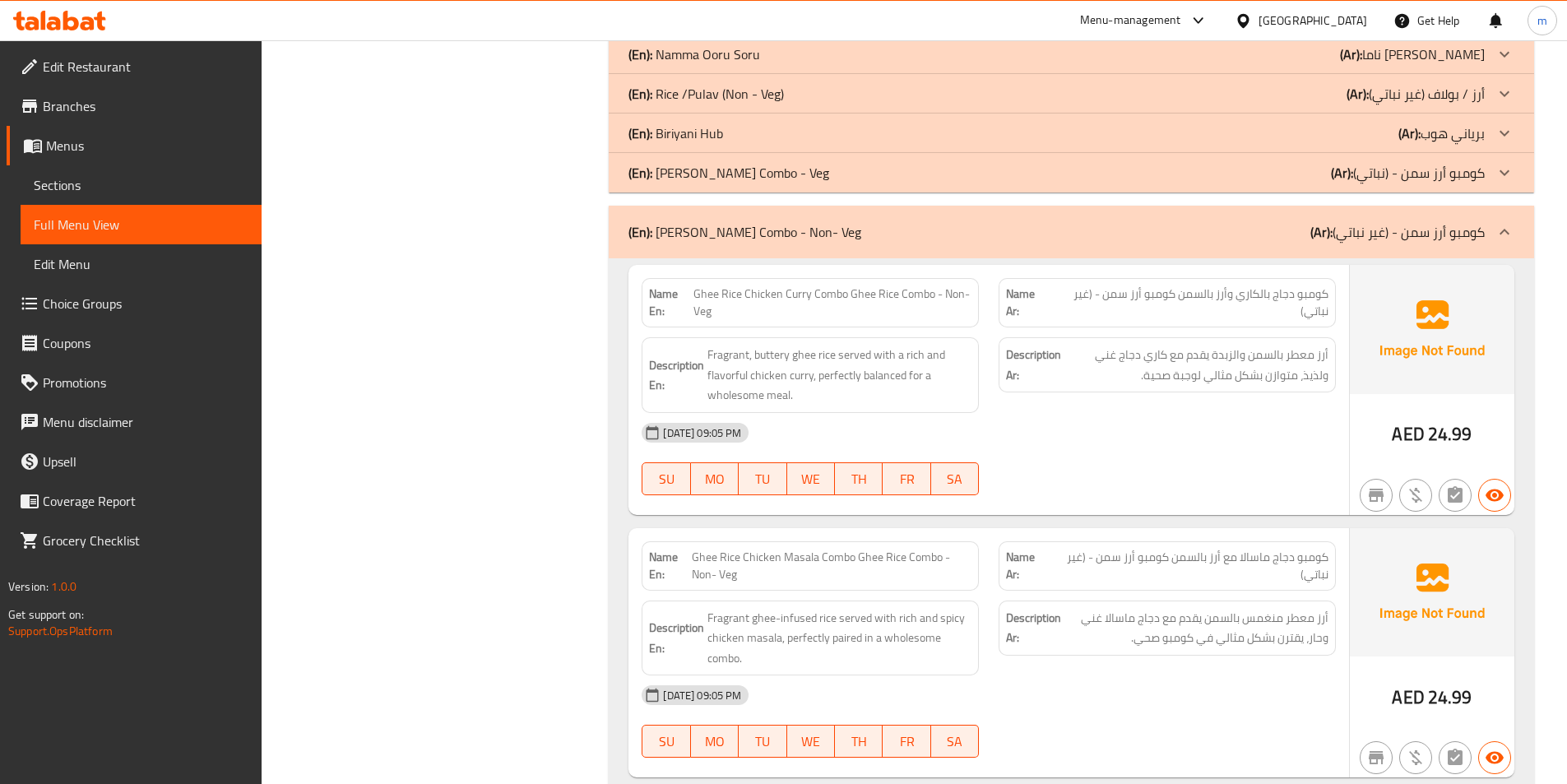
scroll to position [2878, 0]
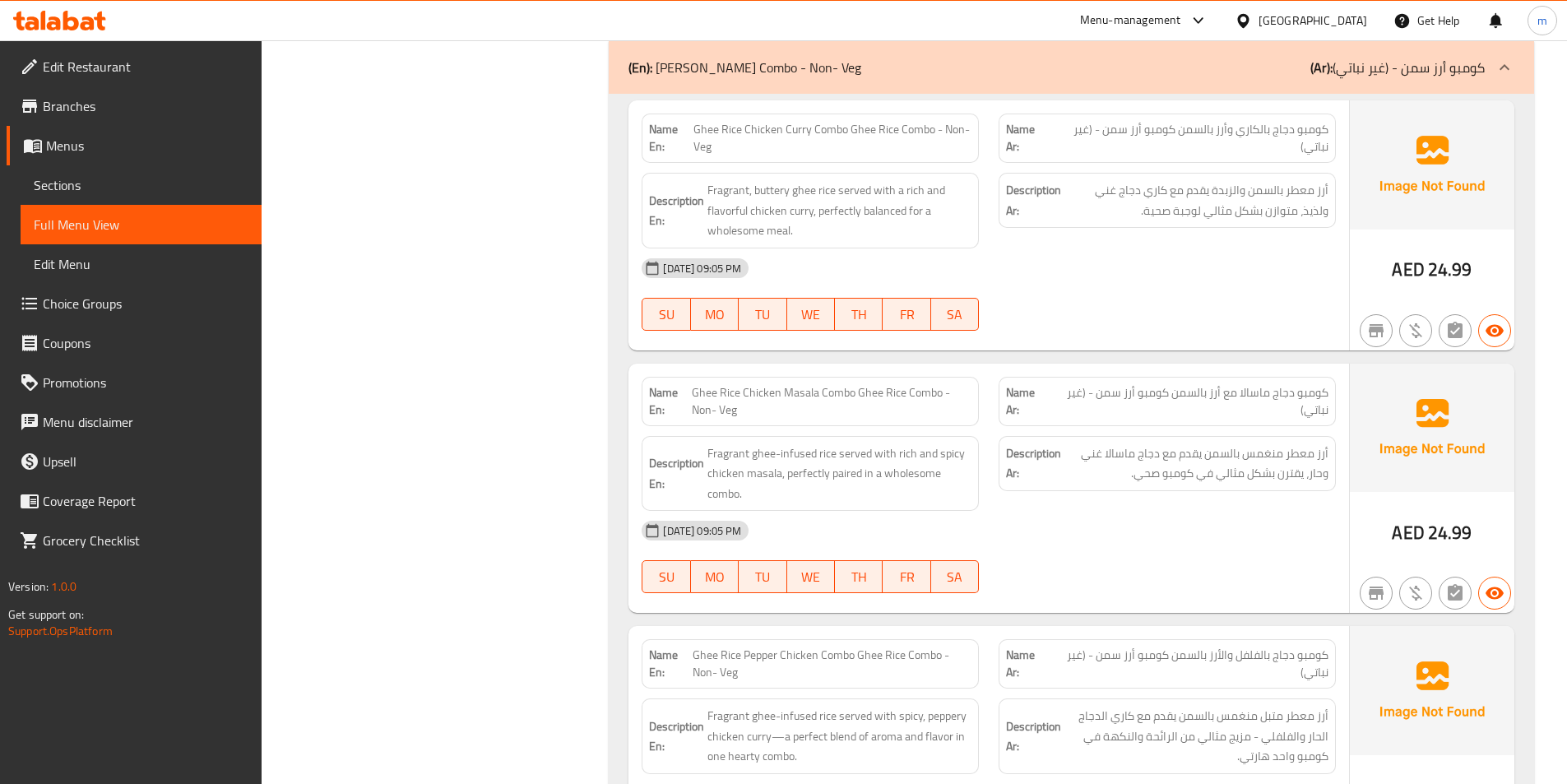
click at [1500, 71] on icon at bounding box center [1504, 67] width 20 height 20
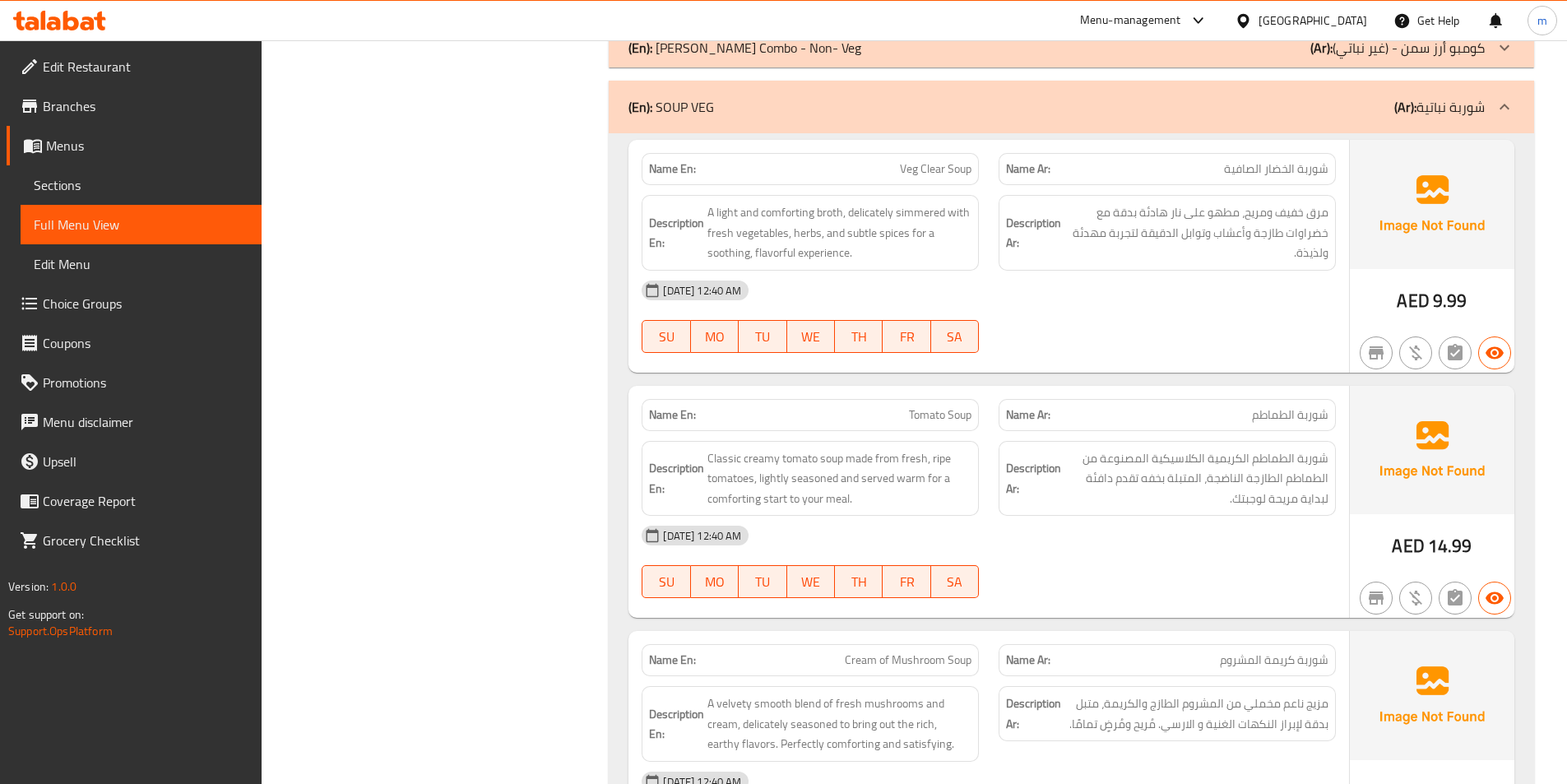
scroll to position [2713, 0]
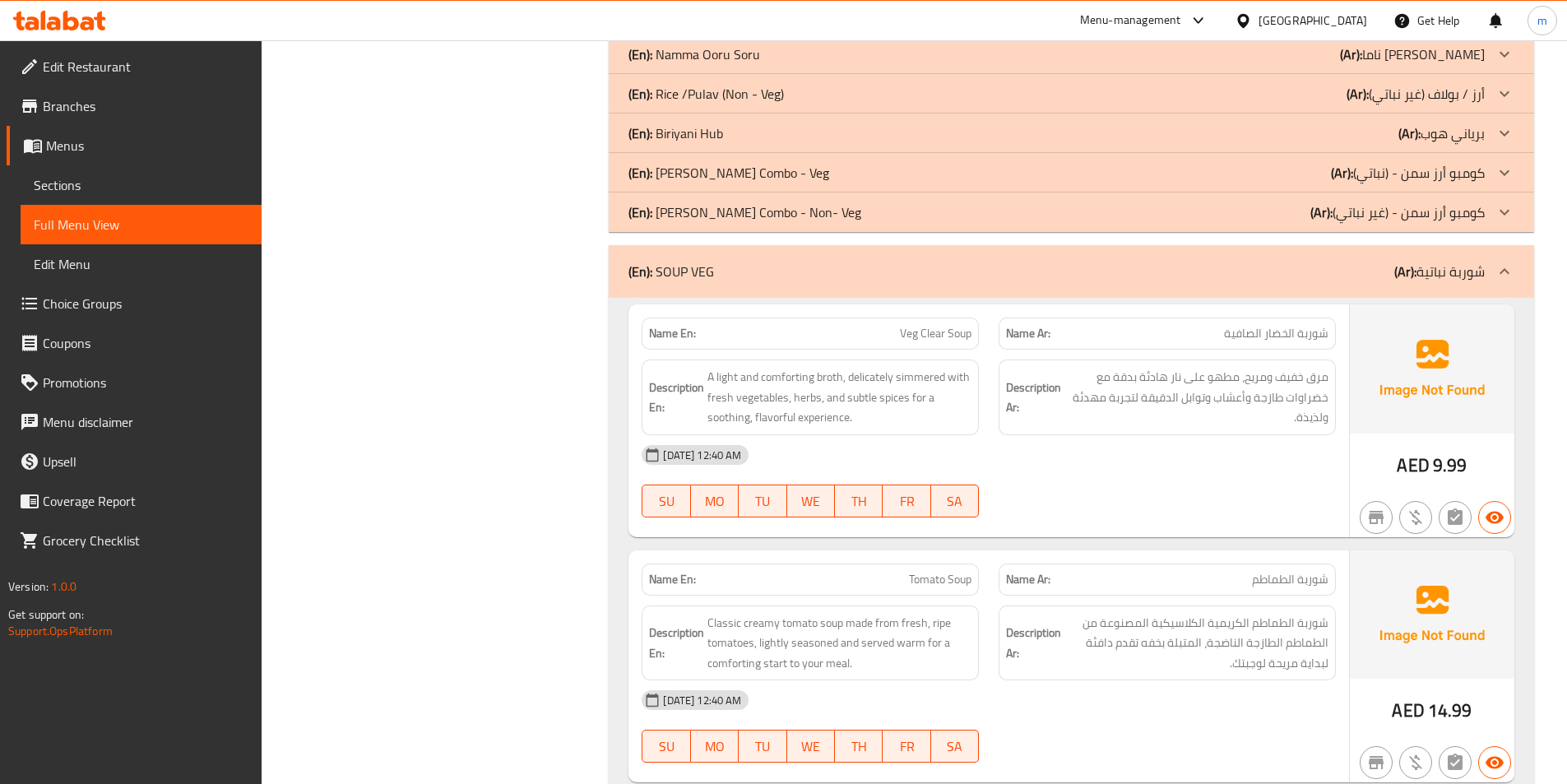
click at [1516, 263] on div at bounding box center [1504, 271] width 39 height 39
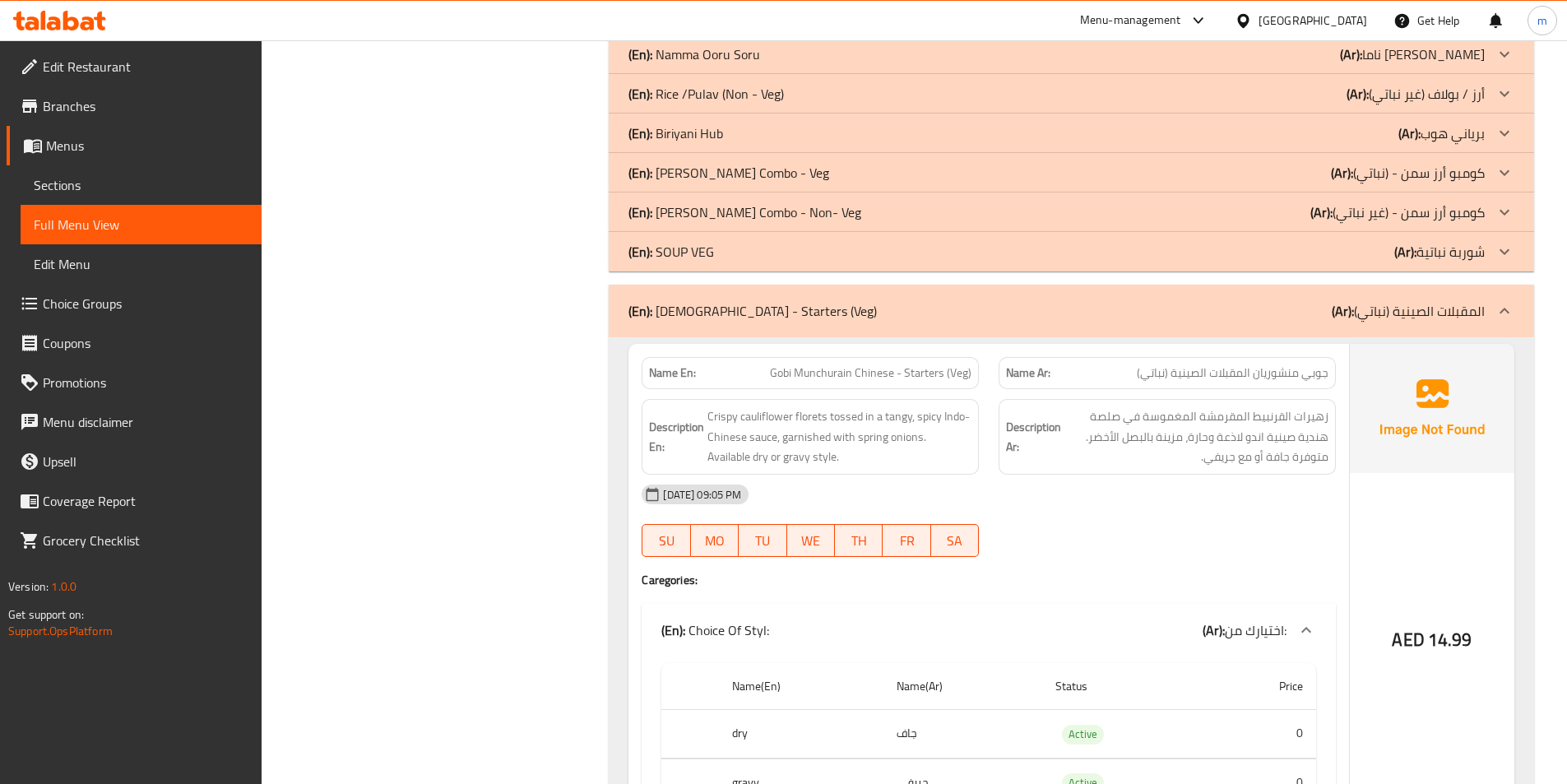
click at [1506, 324] on div at bounding box center [1504, 310] width 39 height 39
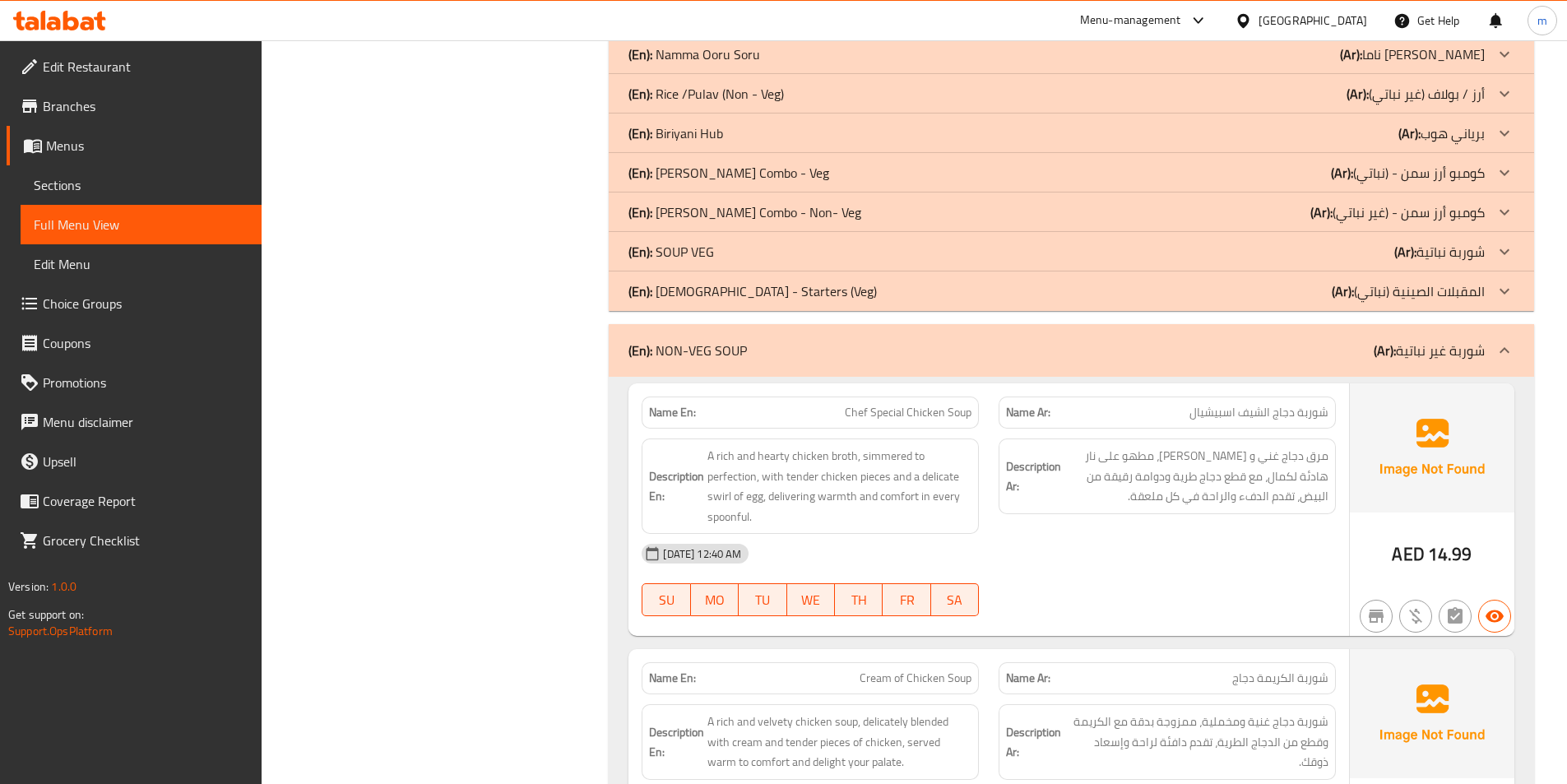
click at [1507, 352] on icon at bounding box center [1504, 350] width 20 height 20
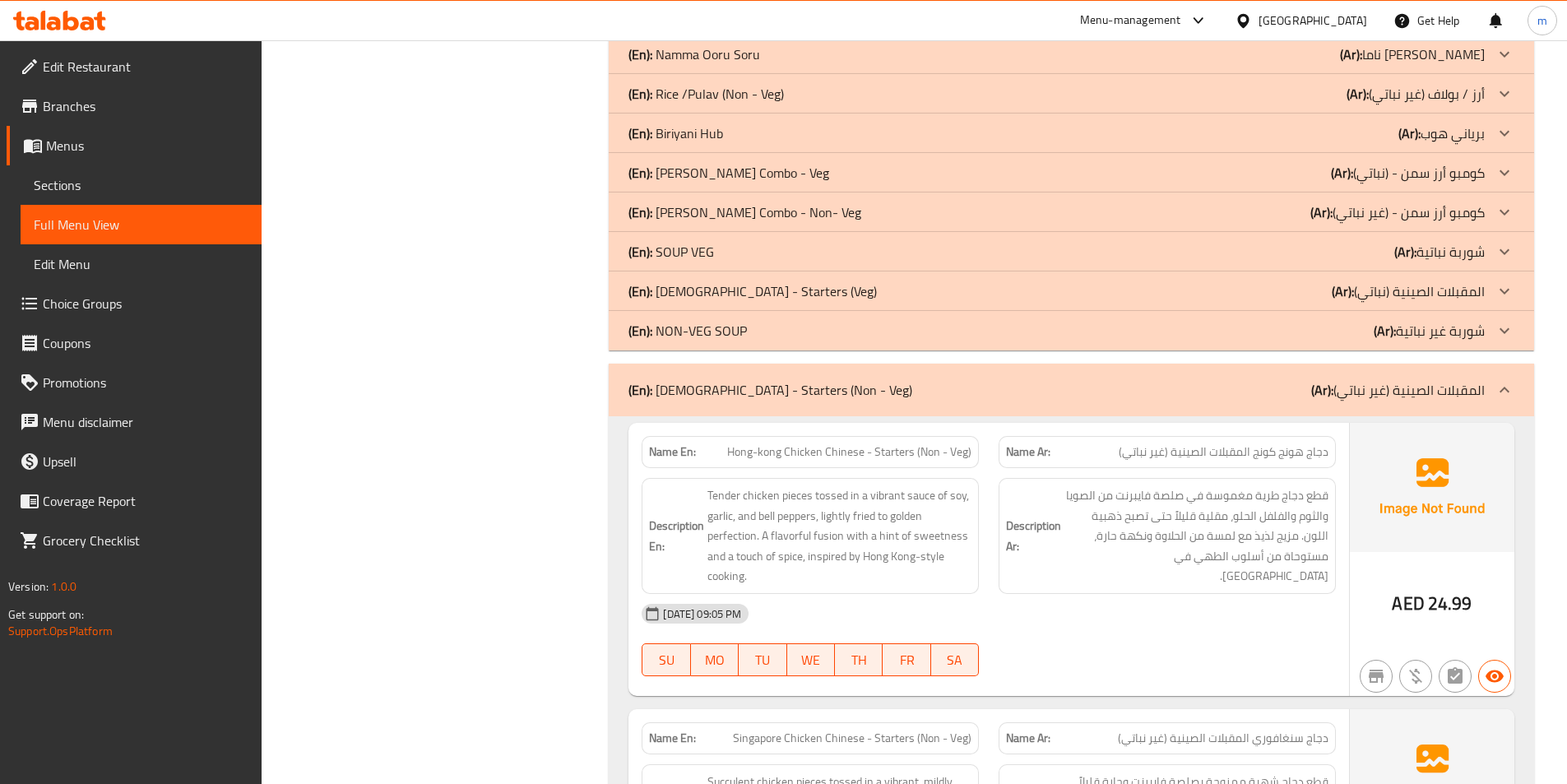
click at [1515, 380] on div at bounding box center [1504, 389] width 39 height 39
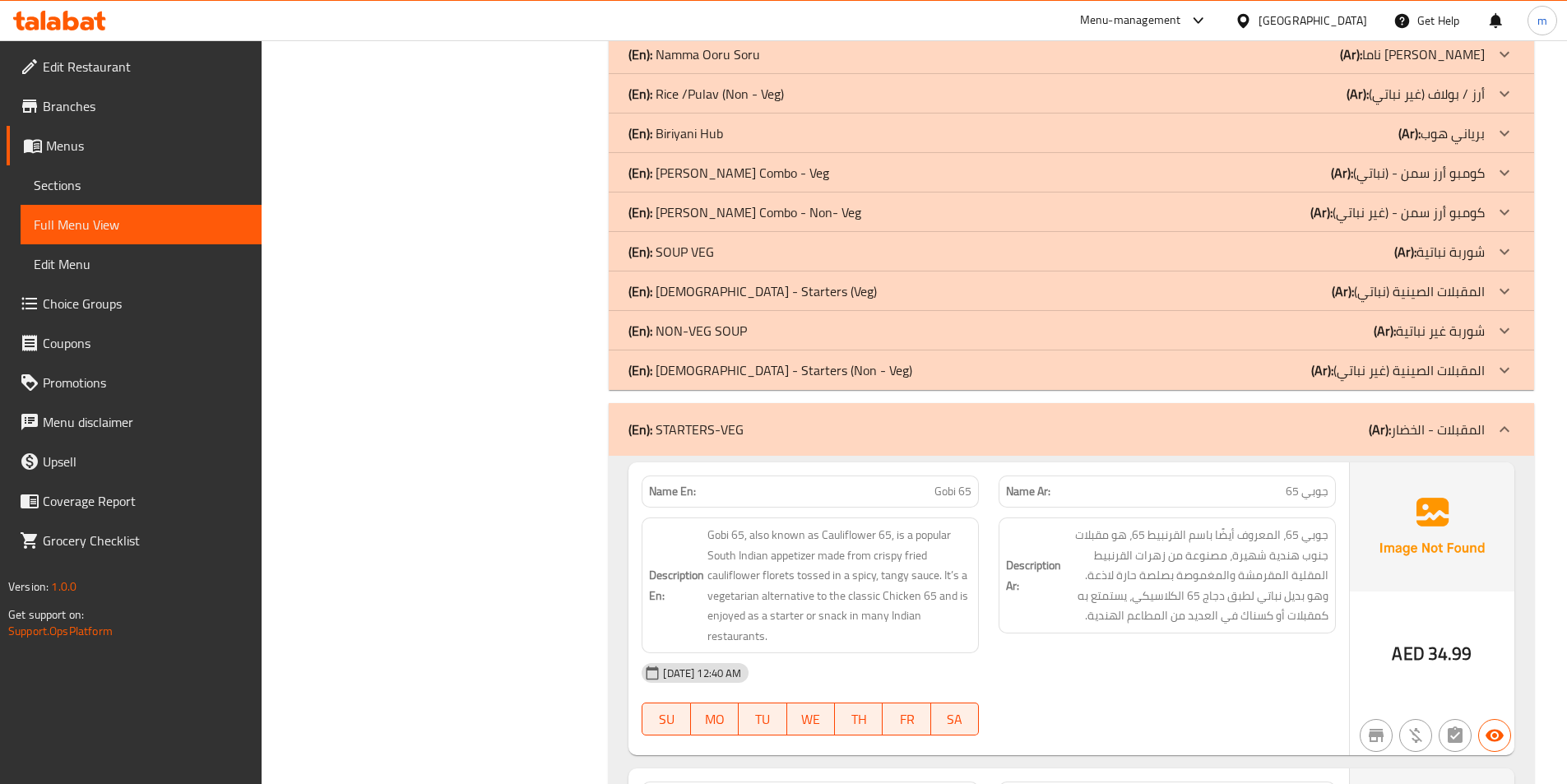
click at [1497, 432] on icon at bounding box center [1504, 429] width 20 height 20
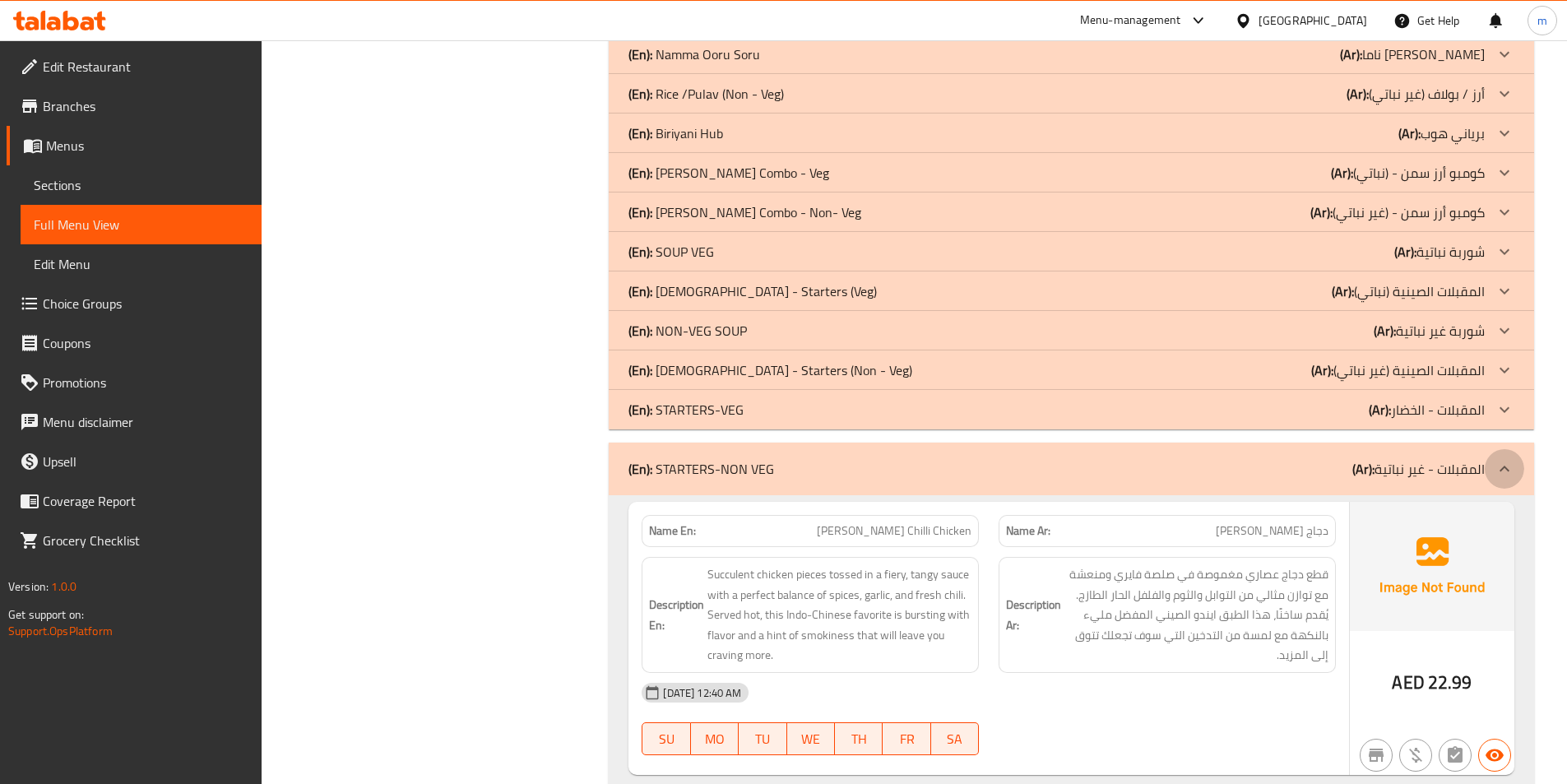
click at [1507, 468] on icon at bounding box center [1504, 468] width 10 height 6
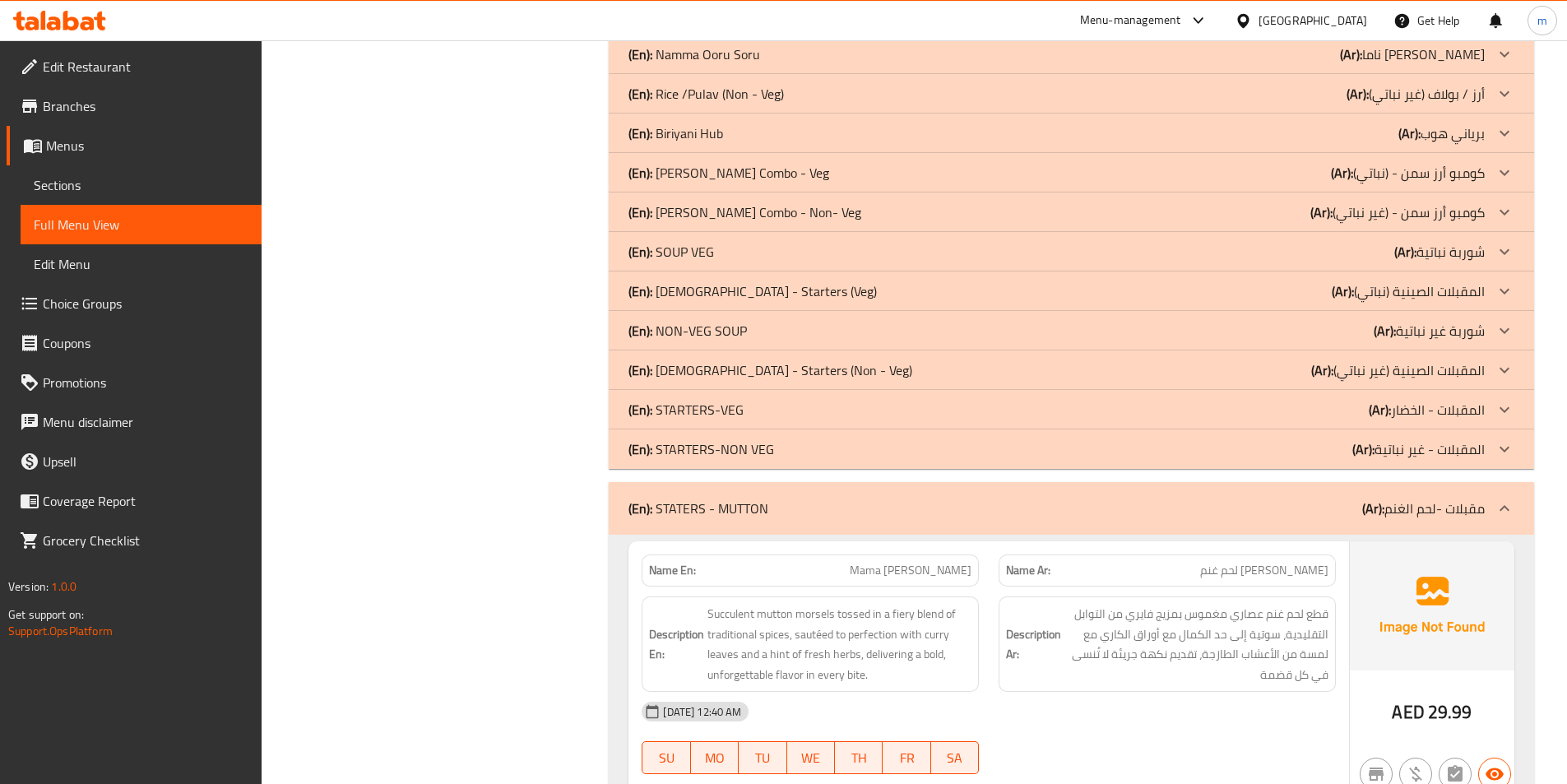
scroll to position [2961, 0]
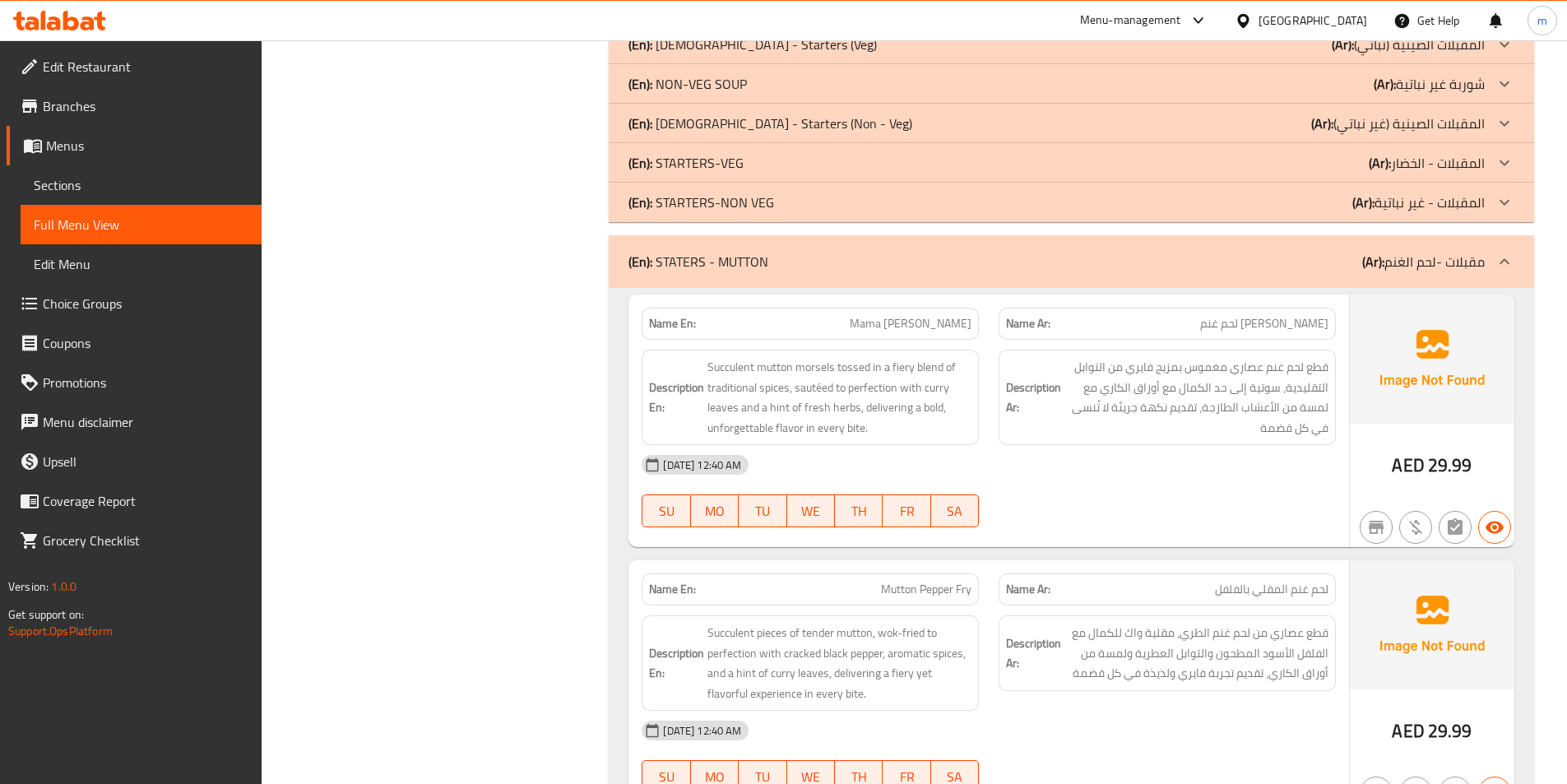
click at [1482, 262] on p "(Ar): مقبلات -لحم الغنم" at bounding box center [1424, 261] width 122 height 20
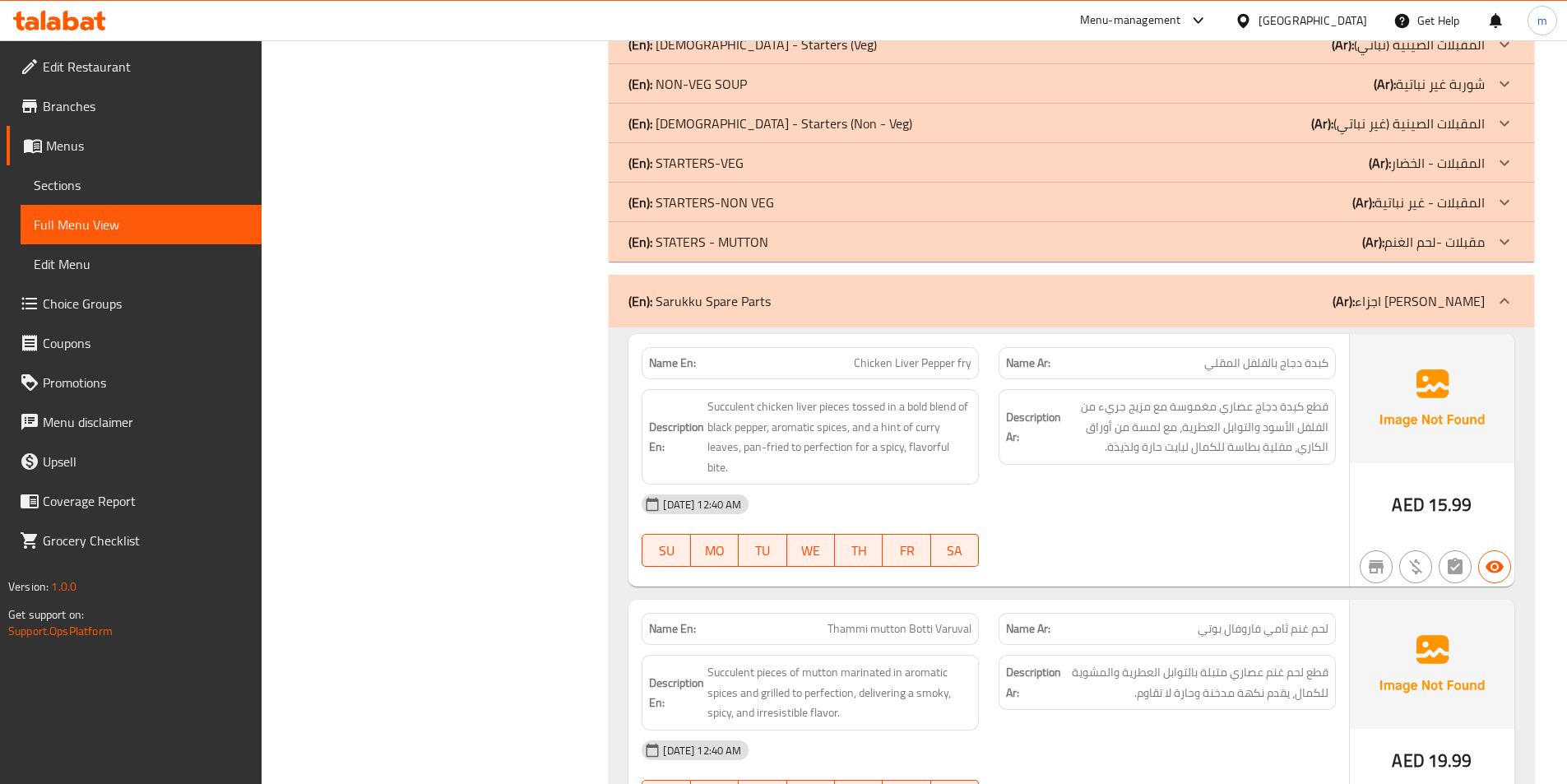
click at [1508, 302] on icon at bounding box center [1504, 300] width 10 height 6
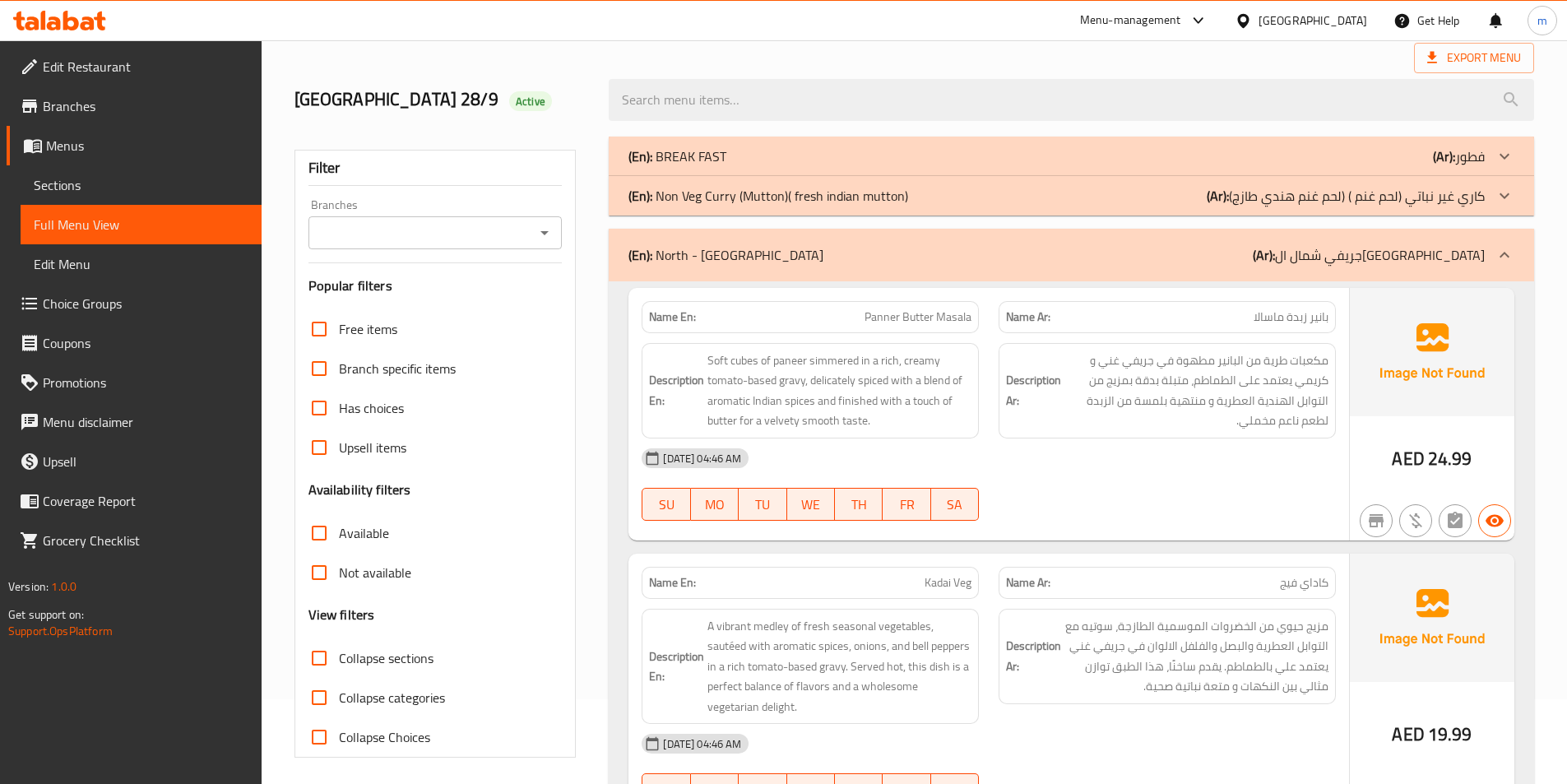
scroll to position [0, 0]
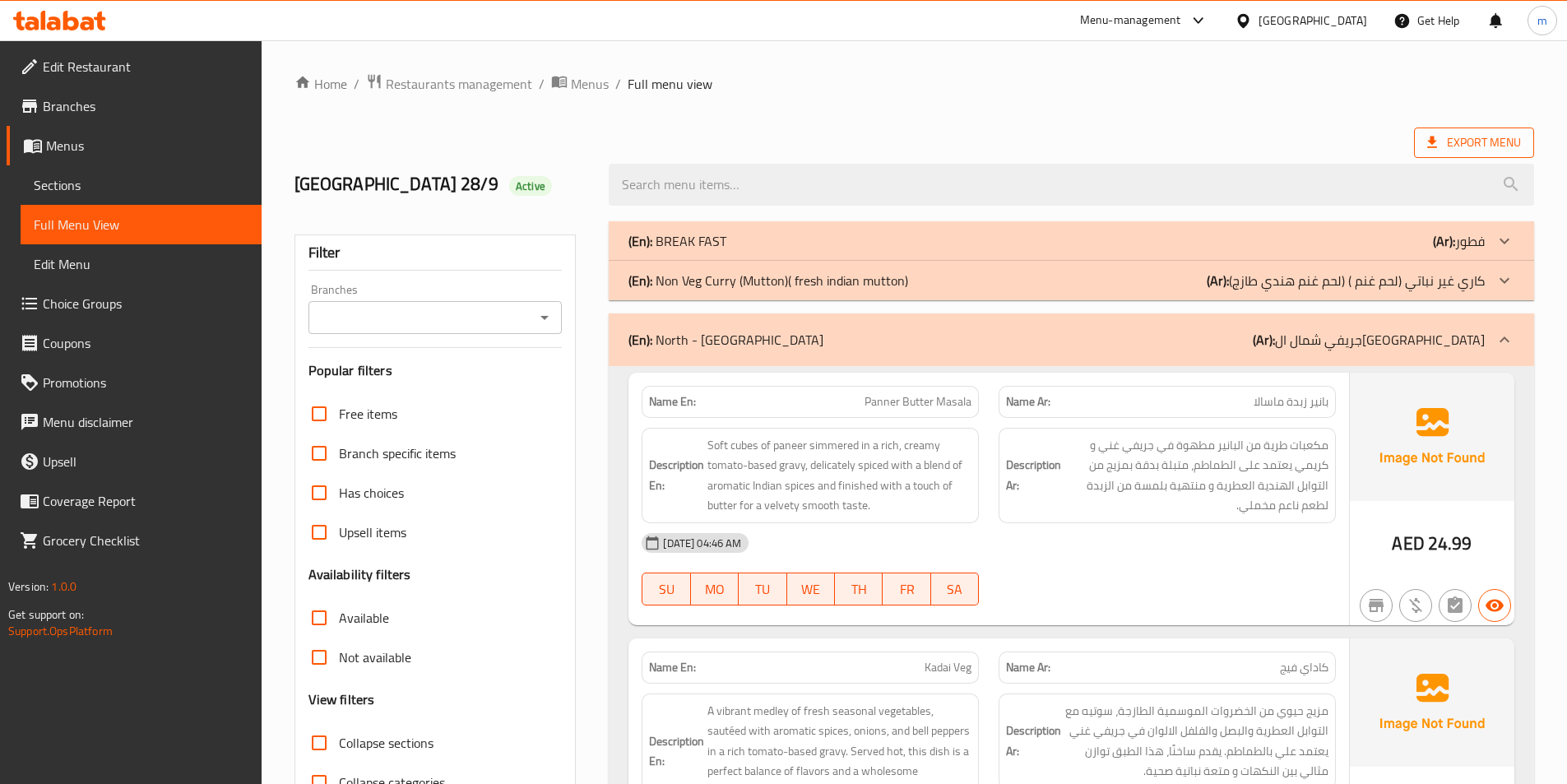
click at [1436, 148] on icon at bounding box center [1432, 142] width 17 height 17
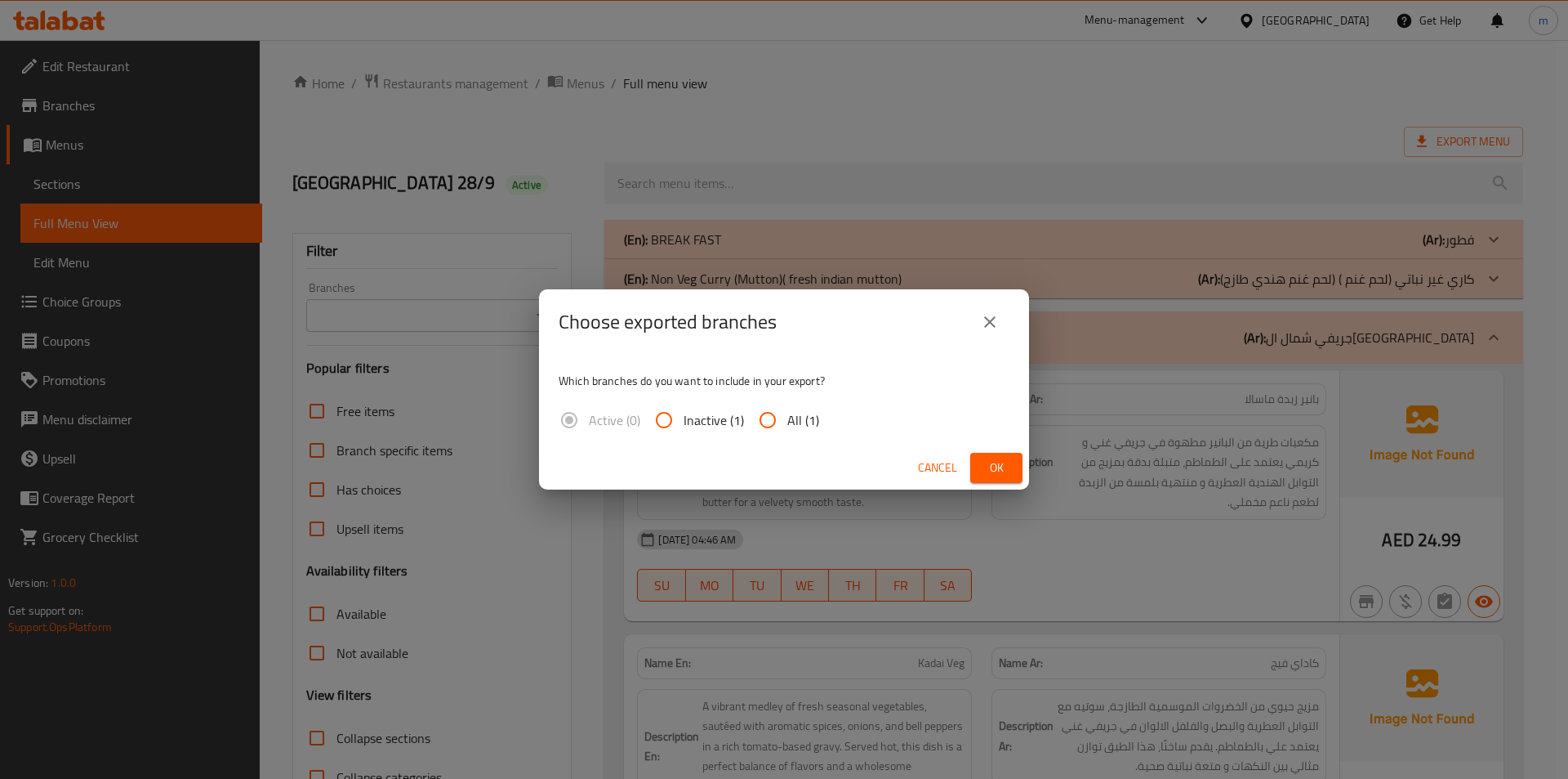
click at [794, 423] on span "All (1)" at bounding box center [803, 420] width 32 height 20
click at [787, 423] on input "All (1)" at bounding box center [768, 420] width 39 height 39
radio input "true"
click at [1009, 474] on span "Ok" at bounding box center [996, 468] width 26 height 21
